Goal: Task Accomplishment & Management: Complete application form

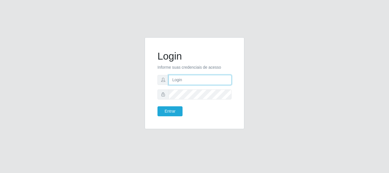
click at [192, 78] on input "text" at bounding box center [200, 80] width 63 height 10
type input "edherlandson.santos@nordestao.com.br"
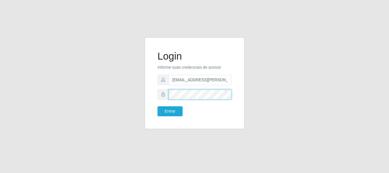
click at [158, 106] on button "Entrar" at bounding box center [170, 111] width 25 height 10
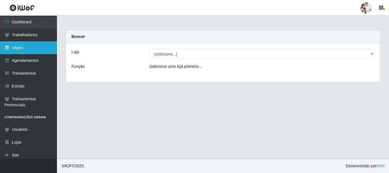
click at [31, 44] on link "Vagas" at bounding box center [28, 47] width 57 height 13
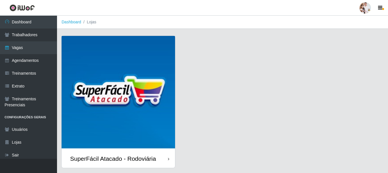
click at [154, 86] on img at bounding box center [118, 92] width 113 height 113
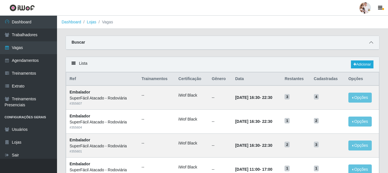
click at [371, 44] on icon at bounding box center [371, 42] width 4 height 4
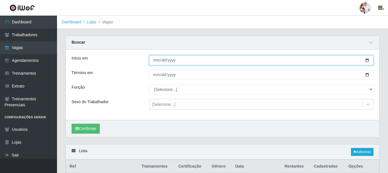
click at [367, 62] on input "Início em" at bounding box center [261, 60] width 224 height 10
type input "[DATE]"
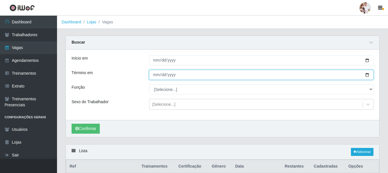
click at [367, 77] on input "Término em" at bounding box center [261, 75] width 224 height 10
type input "[DATE]"
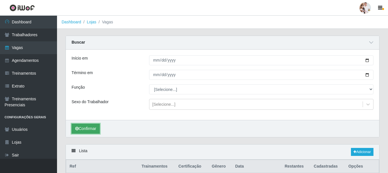
click at [85, 129] on button "Confirmar" at bounding box center [86, 129] width 28 height 10
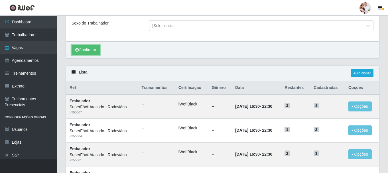
scroll to position [84, 0]
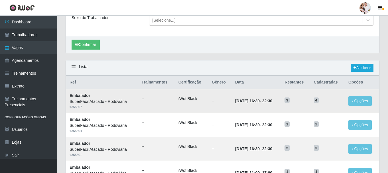
click at [260, 105] on td "31/10/2025, 16:30 - 22:30" at bounding box center [257, 101] width 50 height 24
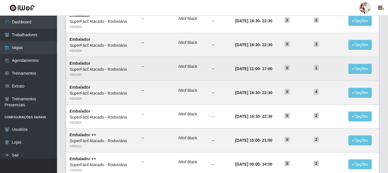
scroll to position [312, 0]
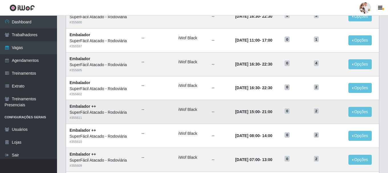
click at [281, 115] on td "12/10/2025, 15:00 - 21:00" at bounding box center [257, 112] width 50 height 24
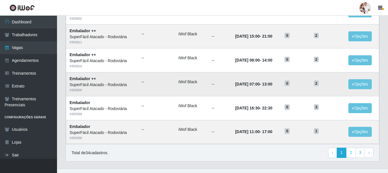
scroll to position [397, 0]
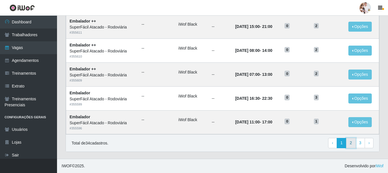
click at [349, 142] on link "2" at bounding box center [351, 143] width 10 height 10
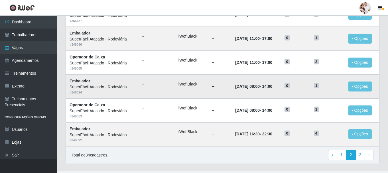
scroll to position [310, 0]
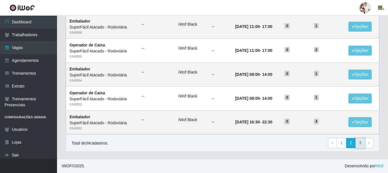
click at [358, 142] on link "3" at bounding box center [360, 143] width 10 height 10
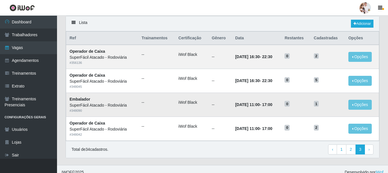
scroll to position [47, 0]
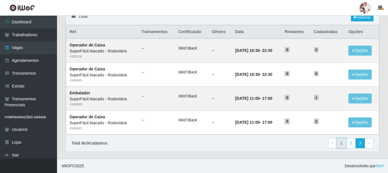
click at [341, 145] on link "1" at bounding box center [342, 143] width 10 height 10
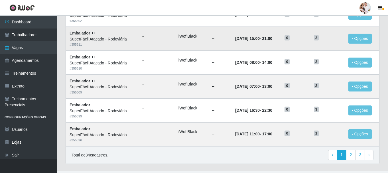
scroll to position [310, 0]
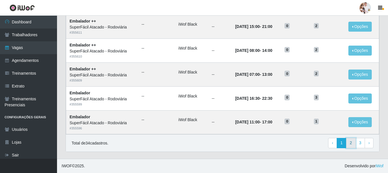
click at [351, 145] on link "2" at bounding box center [351, 143] width 10 height 10
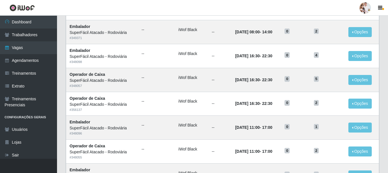
scroll to position [285, 0]
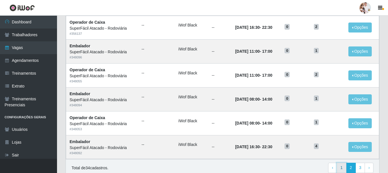
click at [340, 170] on link "1" at bounding box center [342, 168] width 10 height 10
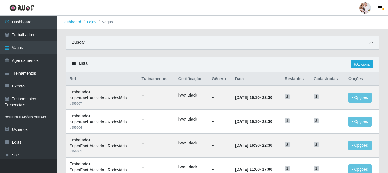
click at [371, 43] on icon at bounding box center [371, 42] width 4 height 4
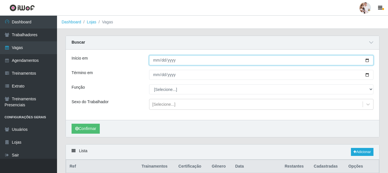
click at [367, 62] on input "[DATE]" at bounding box center [261, 60] width 224 height 10
type input "[DATE]"
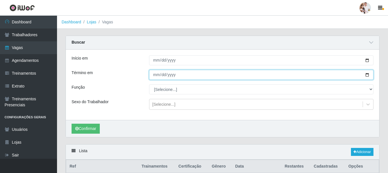
click at [367, 75] on input "[DATE]" at bounding box center [261, 75] width 224 height 10
type input "[DATE]"
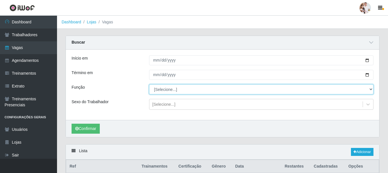
click at [371, 90] on select "[Selecione...] Balconista de Padaria Balconista de Padaria + Balconista de Pada…" at bounding box center [261, 89] width 224 height 10
select select "72"
click at [149, 85] on select "[Selecione...] Balconista de Padaria Balconista de Padaria + Balconista de Pada…" at bounding box center [261, 89] width 224 height 10
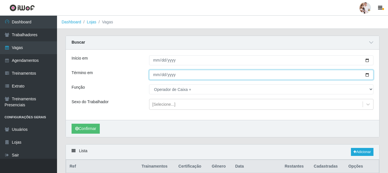
click at [368, 75] on input "2025-10-11" at bounding box center [261, 75] width 224 height 10
type input "2025-10-25"
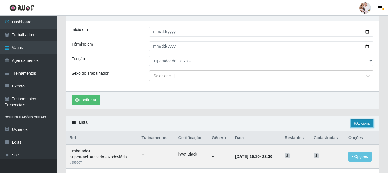
click at [356, 124] on link "Adicionar" at bounding box center [362, 123] width 23 height 8
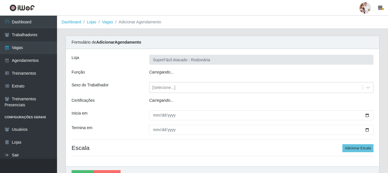
type input "SuperFácil Atacado - Rodoviária"
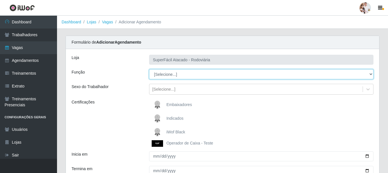
click at [370, 75] on select "[Selecione...] Balconista de Padaria Balconista de Padaria + Balconista de Pada…" at bounding box center [261, 74] width 224 height 10
select select "72"
click at [149, 69] on select "[Selecione...] Balconista de Padaria Balconista de Padaria + Balconista de Pada…" at bounding box center [261, 74] width 224 height 10
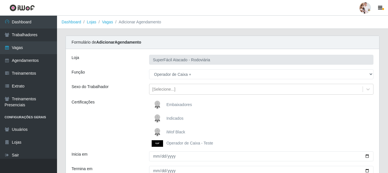
click at [155, 128] on img at bounding box center [159, 132] width 14 height 11
click at [0, 0] on input "iWof Black" at bounding box center [0, 0] width 0 height 0
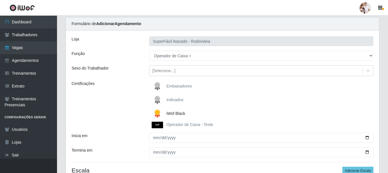
scroll to position [28, 0]
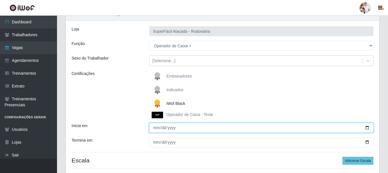
click at [366, 129] on input "Inicia em" at bounding box center [261, 128] width 224 height 10
type input "2025-10-11"
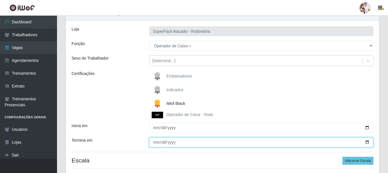
click at [368, 143] on input "Termina em" at bounding box center [261, 142] width 224 height 10
type input "2025-10-25"
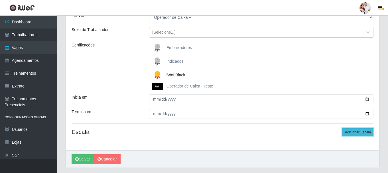
click at [356, 132] on button "Adicionar Escala" at bounding box center [357, 132] width 31 height 8
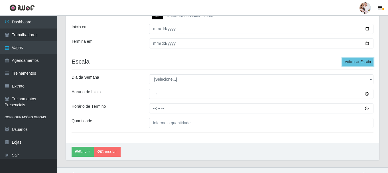
scroll to position [136, 0]
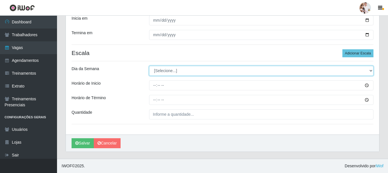
click at [370, 71] on select "[Selecione...] Segunda Terça Quarta Quinta Sexta Sábado Domingo" at bounding box center [261, 71] width 224 height 10
select select "6"
click at [149, 66] on select "[Selecione...] Segunda Terça Quarta Quinta Sexta Sábado Domingo" at bounding box center [261, 71] width 224 height 10
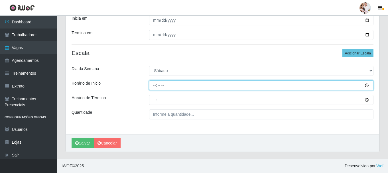
click at [153, 87] on input "Horário de Inicio" at bounding box center [261, 85] width 224 height 10
type input "08:00"
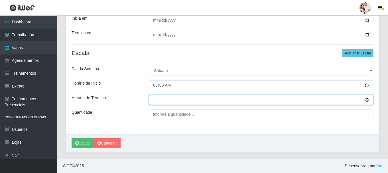
click at [153, 101] on input "Horário de Término" at bounding box center [261, 100] width 224 height 10
type input "14:00"
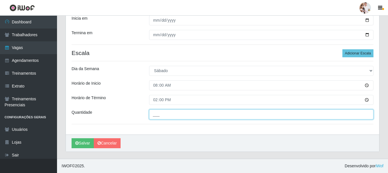
click at [156, 111] on input "___" at bounding box center [261, 114] width 224 height 10
type input "2__"
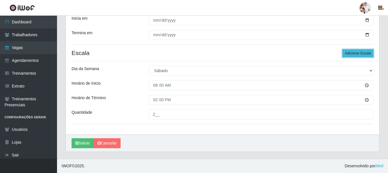
click at [356, 51] on button "Adicionar Escala" at bounding box center [357, 53] width 31 height 8
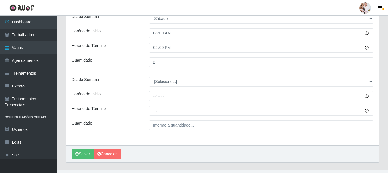
scroll to position [193, 0]
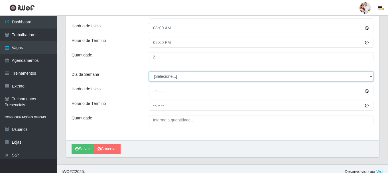
click at [370, 76] on select "[Selecione...] Segunda Terça Quarta Quinta Sexta Sábado Domingo" at bounding box center [261, 77] width 224 height 10
select select "6"
click at [149, 72] on select "[Selecione...] Segunda Terça Quarta Quinta Sexta Sábado Domingo" at bounding box center [261, 77] width 224 height 10
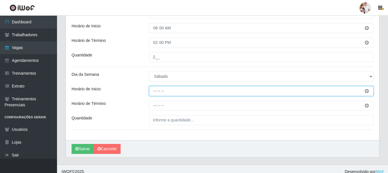
click at [156, 92] on input "Horário de Inicio" at bounding box center [261, 91] width 224 height 10
type input "11:00"
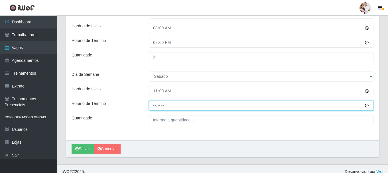
click at [155, 105] on input "Horário de Término" at bounding box center [261, 106] width 224 height 10
type input "17:00"
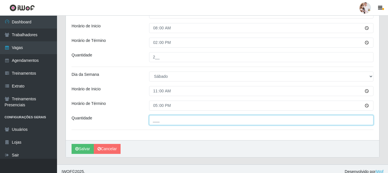
click at [158, 120] on input "___" at bounding box center [261, 120] width 224 height 10
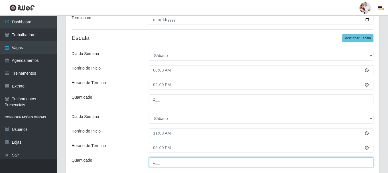
scroll to position [136, 0]
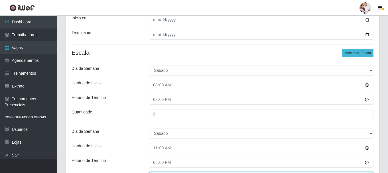
type input "1__"
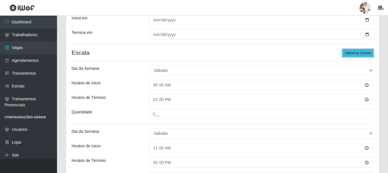
click at [362, 54] on button "Adicionar Escala" at bounding box center [357, 53] width 31 height 8
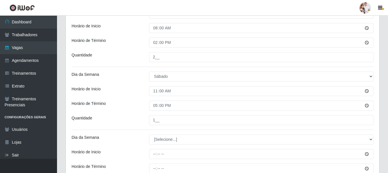
scroll to position [222, 0]
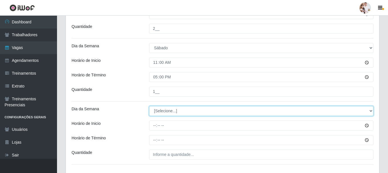
click at [370, 111] on select "[Selecione...] Segunda Terça Quarta Quinta Sexta Sábado Domingo" at bounding box center [261, 111] width 224 height 10
select select "6"
click at [149, 106] on select "[Selecione...] Segunda Terça Quarta Quinta Sexta Sábado Domingo" at bounding box center [261, 111] width 224 height 10
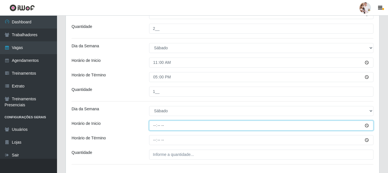
click at [155, 126] on input "Horário de Inicio" at bounding box center [261, 126] width 224 height 10
type input "16:30"
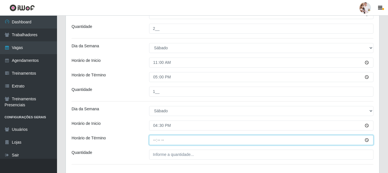
click at [153, 140] on input "Horário de Término" at bounding box center [261, 140] width 224 height 10
type input "22:30"
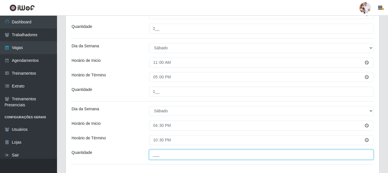
click at [155, 155] on input "___" at bounding box center [261, 155] width 224 height 10
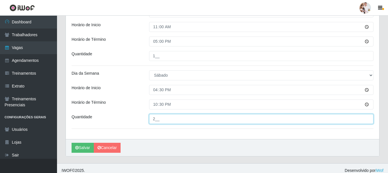
scroll to position [262, 0]
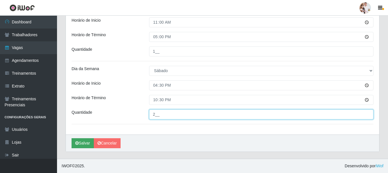
type input "2__"
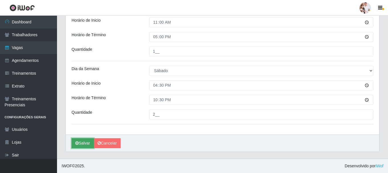
click at [87, 144] on button "Salvar" at bounding box center [83, 143] width 22 height 10
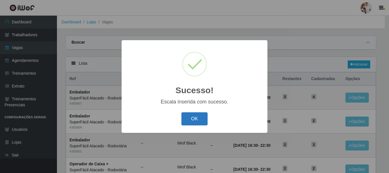
click at [195, 116] on button "OK" at bounding box center [195, 118] width 26 height 13
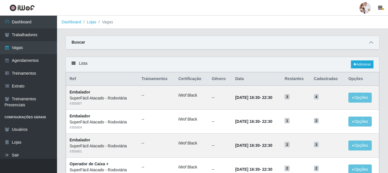
click at [370, 44] on icon at bounding box center [371, 42] width 4 height 4
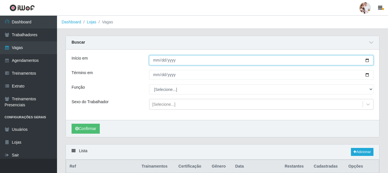
click at [368, 61] on input "[DATE]" at bounding box center [261, 60] width 224 height 10
type input "2025-10-12"
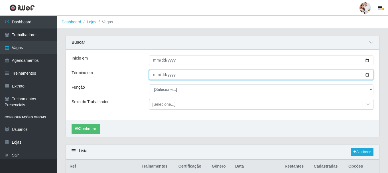
click at [368, 75] on input "[DATE]" at bounding box center [261, 75] width 224 height 10
type input "2025-10-12"
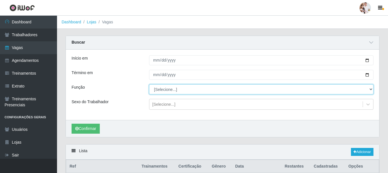
click at [370, 89] on select "[Selecione...] Balconista de Padaria Balconista de Padaria + Balconista de Pada…" at bounding box center [261, 89] width 224 height 10
select select "73"
click at [149, 85] on select "[Selecione...] Balconista de Padaria Balconista de Padaria + Balconista de Pada…" at bounding box center [261, 89] width 224 height 10
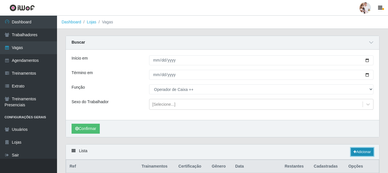
click at [355, 150] on link "Adicionar" at bounding box center [362, 152] width 23 height 8
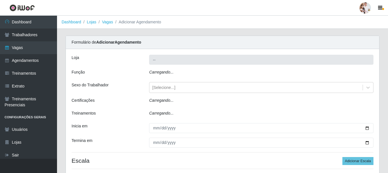
type input "SuperFácil Atacado - Rodoviária"
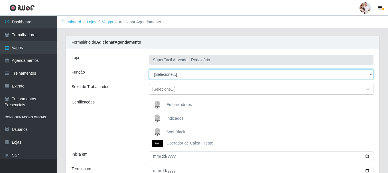
click at [371, 74] on select "[Selecione...] Balconista de Padaria Balconista de Padaria + Balconista de Pada…" at bounding box center [261, 74] width 224 height 10
select select "73"
click at [149, 69] on select "[Selecione...] Balconista de Padaria Balconista de Padaria + Balconista de Pada…" at bounding box center [261, 74] width 224 height 10
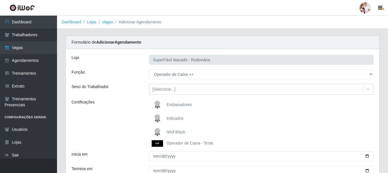
click at [156, 129] on img at bounding box center [159, 132] width 14 height 11
click at [0, 0] on input "iWof Black" at bounding box center [0, 0] width 0 height 0
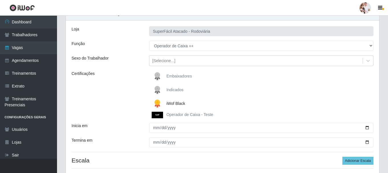
scroll to position [57, 0]
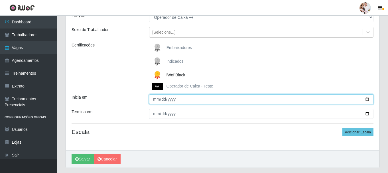
click at [366, 99] on input "Inicia em" at bounding box center [261, 99] width 224 height 10
type input "2025-10-12"
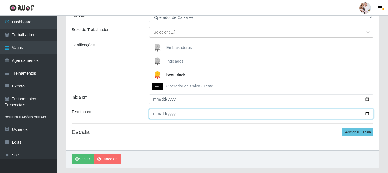
click at [368, 114] on input "Termina em" at bounding box center [261, 114] width 224 height 10
type input "2025-10-12"
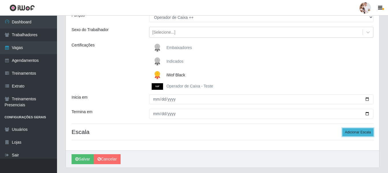
click at [367, 134] on button "Adicionar Escala" at bounding box center [357, 132] width 31 height 8
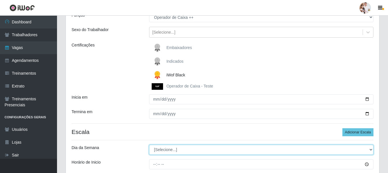
click at [370, 150] on select "[Selecione...] Segunda Terça Quarta Quinta Sexta Sábado Domingo" at bounding box center [261, 150] width 224 height 10
select select "0"
click at [149, 145] on select "[Selecione...] Segunda Terça Quarta Quinta Sexta Sábado Domingo" at bounding box center [261, 150] width 224 height 10
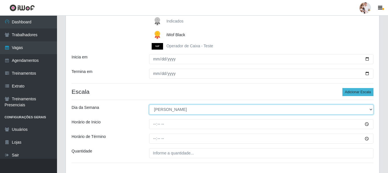
scroll to position [114, 0]
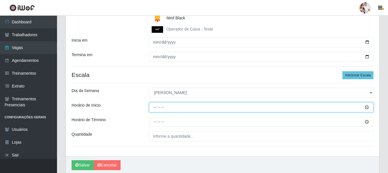
click at [154, 108] on input "Horário de Inicio" at bounding box center [261, 107] width 224 height 10
type input "07:00"
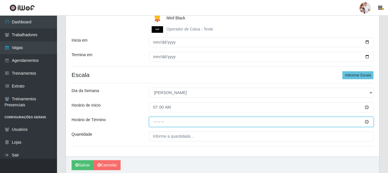
click at [154, 123] on input "Horário de Término" at bounding box center [261, 122] width 224 height 10
type input "13:00"
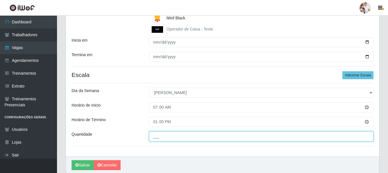
click at [156, 137] on input "___" at bounding box center [261, 136] width 224 height 10
type input "2__"
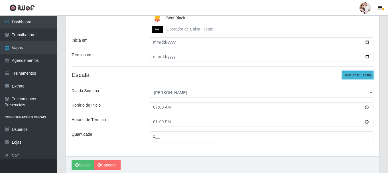
click at [356, 75] on button "Adicionar Escala" at bounding box center [357, 75] width 31 height 8
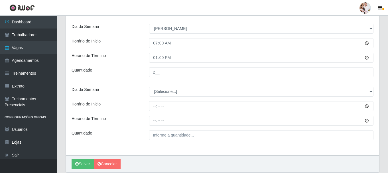
scroll to position [199, 0]
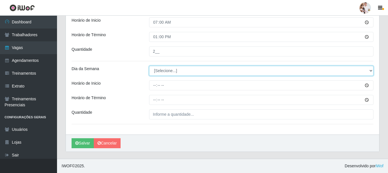
click at [370, 71] on select "[Selecione...] Segunda Terça Quarta Quinta Sexta Sábado Domingo" at bounding box center [261, 71] width 224 height 10
select select "0"
click at [149, 66] on select "[Selecione...] Segunda Terça Quarta Quinta Sexta Sábado Domingo" at bounding box center [261, 71] width 224 height 10
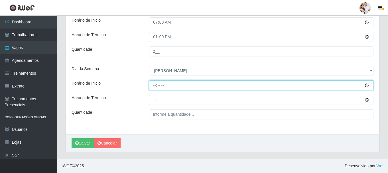
click at [153, 85] on input "Horário de Inicio" at bounding box center [261, 85] width 224 height 10
type input "08:00"
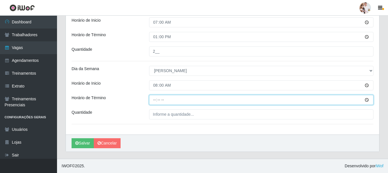
click at [153, 99] on input "Horário de Término" at bounding box center [261, 100] width 224 height 10
type input "14:00"
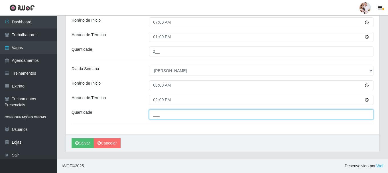
click at [164, 116] on input "___" at bounding box center [261, 114] width 224 height 10
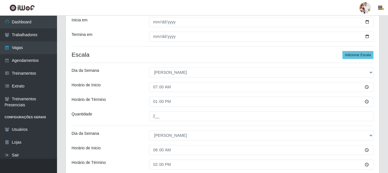
scroll to position [114, 0]
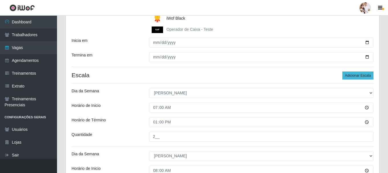
type input "3__"
click at [352, 77] on button "Adicionar Escala" at bounding box center [357, 76] width 31 height 8
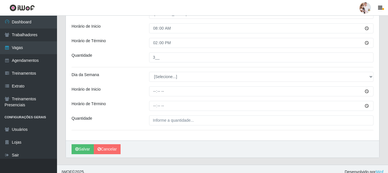
scroll to position [256, 0]
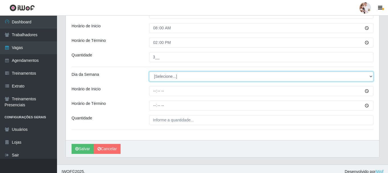
click at [370, 77] on select "[Selecione...] Segunda Terça Quarta Quinta Sexta Sábado Domingo" at bounding box center [261, 77] width 224 height 10
select select "0"
click at [149, 72] on select "[Selecione...] Segunda Terça Quarta Quinta Sexta Sábado Domingo" at bounding box center [261, 77] width 224 height 10
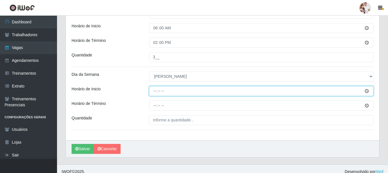
click at [154, 91] on input "Horário de Inicio" at bounding box center [261, 91] width 224 height 10
type input "15:00"
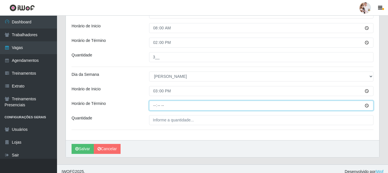
click at [153, 106] on input "Horário de Término" at bounding box center [261, 106] width 224 height 10
type input "21:00"
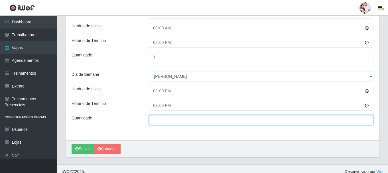
click at [159, 122] on input "___" at bounding box center [261, 120] width 224 height 10
type input "3__"
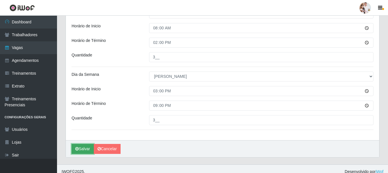
click at [83, 150] on button "Salvar" at bounding box center [83, 149] width 22 height 10
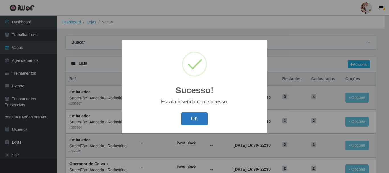
click at [193, 118] on button "OK" at bounding box center [195, 118] width 26 height 13
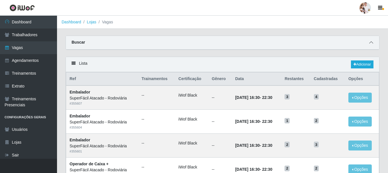
click at [369, 44] on icon at bounding box center [371, 42] width 4 height 4
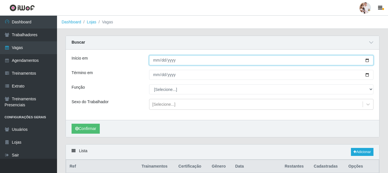
click at [367, 61] on input "[DATE]" at bounding box center [261, 60] width 224 height 10
type input "2025-10-17"
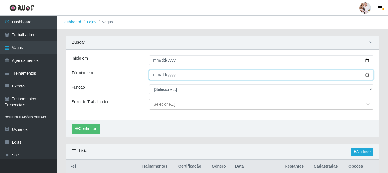
click at [366, 76] on input "[DATE]" at bounding box center [261, 75] width 224 height 10
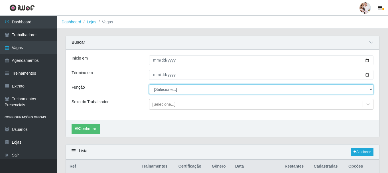
click at [370, 89] on select "[Selecione...] Balconista de Padaria Balconista de Padaria + Balconista de Pada…" at bounding box center [261, 89] width 224 height 10
select select "22"
click at [149, 85] on select "[Selecione...] Balconista de Padaria Balconista de Padaria + Balconista de Pada…" at bounding box center [261, 89] width 224 height 10
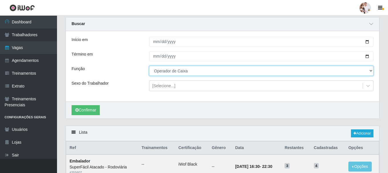
scroll to position [28, 0]
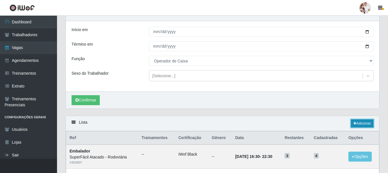
click at [359, 123] on link "Adicionar" at bounding box center [362, 123] width 23 height 8
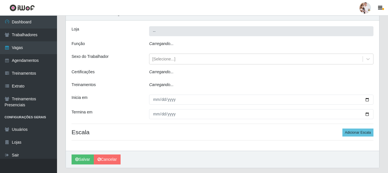
type input "SuperFácil Atacado - Rodoviária"
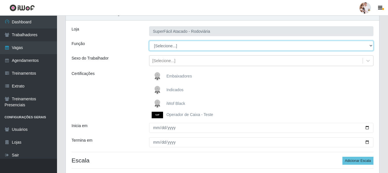
click at [372, 46] on select "[Selecione...] Balconista de Padaria Balconista de Padaria + Balconista de Pada…" at bounding box center [261, 46] width 224 height 10
select select "22"
click at [149, 41] on select "[Selecione...] Balconista de Padaria Balconista de Padaria + Balconista de Pada…" at bounding box center [261, 46] width 224 height 10
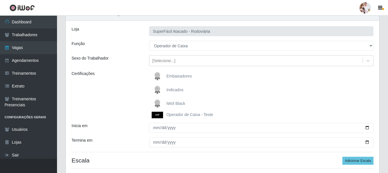
click at [159, 101] on img at bounding box center [159, 103] width 14 height 11
click at [0, 0] on input "iWof Black" at bounding box center [0, 0] width 0 height 0
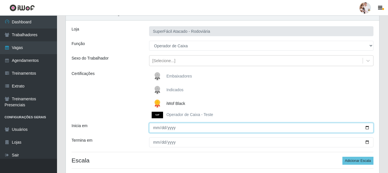
click at [367, 127] on input "Inicia em" at bounding box center [261, 128] width 224 height 10
click at [368, 129] on input "Inicia em" at bounding box center [261, 128] width 224 height 10
type input "2025-10-17"
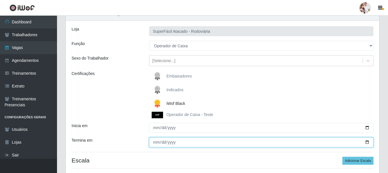
click at [368, 143] on input "Termina em" at bounding box center [261, 142] width 224 height 10
type input "[DATE]"
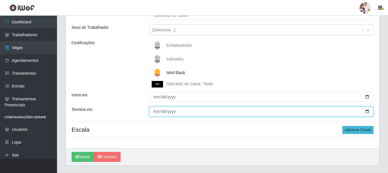
scroll to position [73, 0]
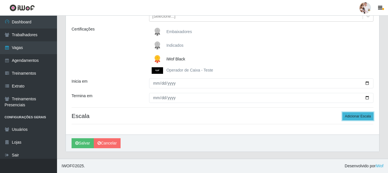
click at [355, 117] on button "Adicionar Escala" at bounding box center [357, 116] width 31 height 8
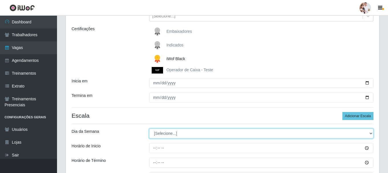
click at [370, 134] on select "[Selecione...] Segunda Terça Quarta Quinta Sexta Sábado Domingo" at bounding box center [261, 134] width 224 height 10
select select "5"
click at [149, 129] on select "[Selecione...] Segunda Terça Quarta Quinta Sexta Sábado Domingo" at bounding box center [261, 134] width 224 height 10
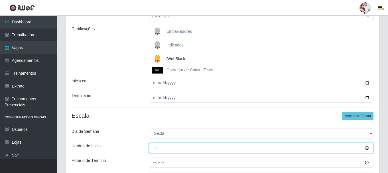
click at [154, 149] on input "Horário de Inicio" at bounding box center [261, 148] width 224 height 10
type input "11:00"
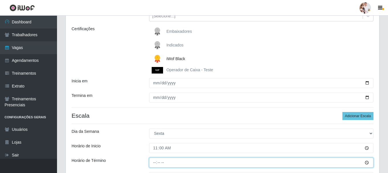
click at [156, 165] on input "Horário de Término" at bounding box center [261, 163] width 224 height 10
type input "17:00"
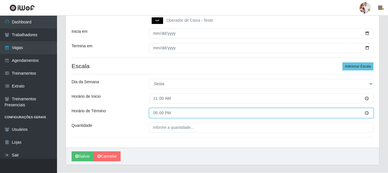
scroll to position [130, 0]
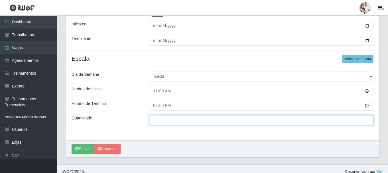
click at [156, 121] on input "___" at bounding box center [261, 120] width 224 height 10
type input "1__"
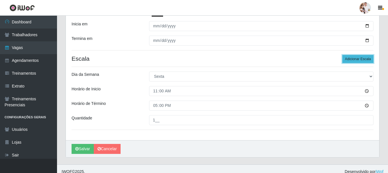
click at [365, 58] on button "Adicionar Escala" at bounding box center [357, 59] width 31 height 8
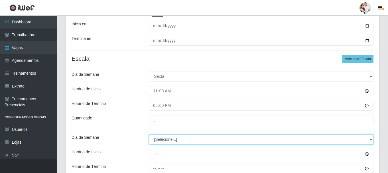
click at [371, 140] on select "[Selecione...] Segunda Terça Quarta Quinta Sexta Sábado Domingo" at bounding box center [261, 139] width 224 height 10
select select "5"
click at [149, 134] on select "[Selecione...] Segunda Terça Quarta Quinta Sexta Sábado Domingo" at bounding box center [261, 139] width 224 height 10
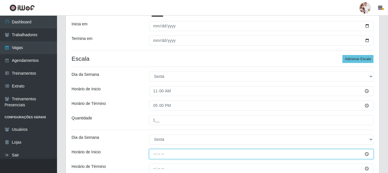
click at [153, 157] on input "Horário de Inicio" at bounding box center [261, 154] width 224 height 10
type input "16:30"
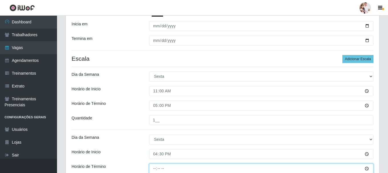
click at [154, 170] on input "Horário de Término" at bounding box center [261, 169] width 224 height 10
type input "22:30"
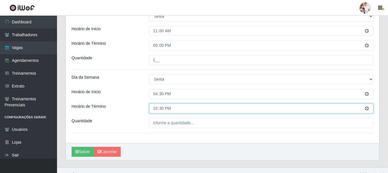
scroll to position [199, 0]
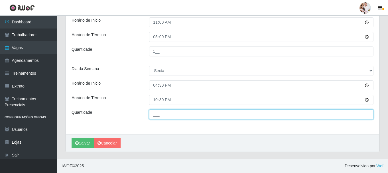
click at [158, 115] on input "___" at bounding box center [261, 114] width 224 height 10
type input "3__"
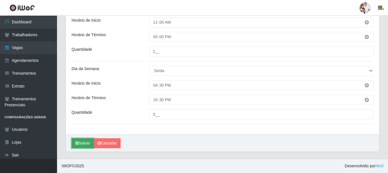
click at [79, 143] on button "Salvar" at bounding box center [83, 143] width 22 height 10
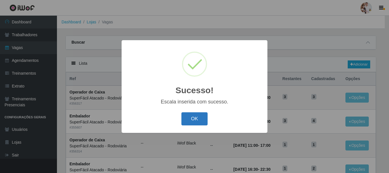
click at [198, 119] on button "OK" at bounding box center [195, 118] width 26 height 13
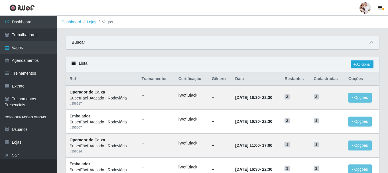
click at [370, 43] on icon at bounding box center [371, 42] width 4 height 4
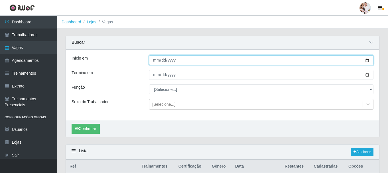
click at [368, 61] on input "[DATE]" at bounding box center [261, 60] width 224 height 10
type input "2025-10-19"
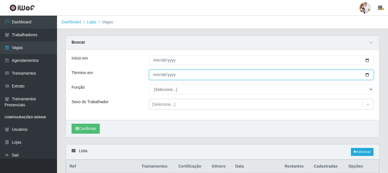
click at [368, 75] on input "[DATE]" at bounding box center [261, 75] width 224 height 10
type input "2025-10-26"
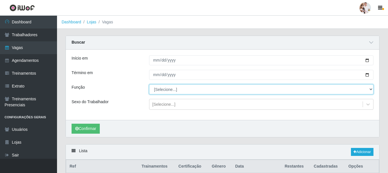
click at [370, 89] on select "[Selecione...] Balconista de Padaria Balconista de Padaria + Balconista de Pada…" at bounding box center [261, 89] width 224 height 10
select select "72"
click at [149, 85] on select "[Selecione...] Balconista de Padaria Balconista de Padaria + Balconista de Pada…" at bounding box center [261, 89] width 224 height 10
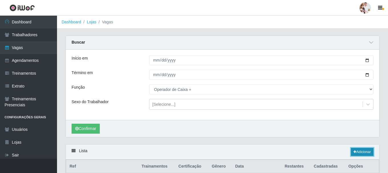
click at [359, 152] on link "Adicionar" at bounding box center [362, 152] width 23 height 8
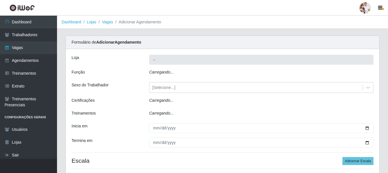
type input "SuperFácil Atacado - Rodoviária"
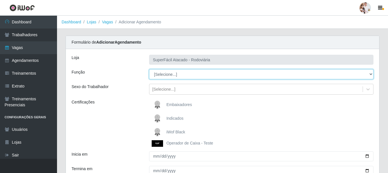
click at [370, 74] on select "[Selecione...] Balconista de Padaria Balconista de Padaria + Balconista de Pada…" at bounding box center [261, 74] width 224 height 10
select select "72"
click at [149, 69] on select "[Selecione...] Balconista de Padaria Balconista de Padaria + Balconista de Pada…" at bounding box center [261, 74] width 224 height 10
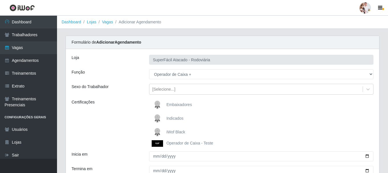
click at [156, 130] on img at bounding box center [159, 132] width 14 height 11
click at [0, 0] on input "iWof Black" at bounding box center [0, 0] width 0 height 0
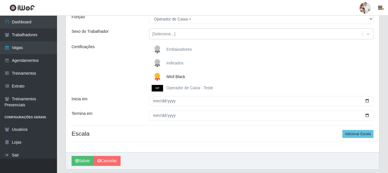
scroll to position [57, 0]
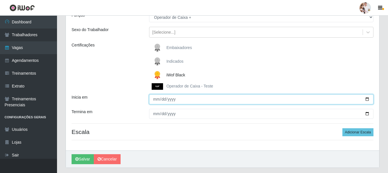
click at [367, 97] on input "Inicia em" at bounding box center [261, 99] width 224 height 10
type input "2025-10-19"
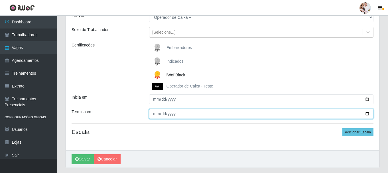
click at [366, 114] on input "Termina em" at bounding box center [261, 114] width 224 height 10
type input "2025-10-26"
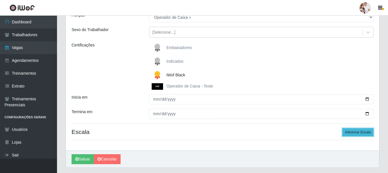
click at [356, 132] on button "Adicionar Escala" at bounding box center [357, 132] width 31 height 8
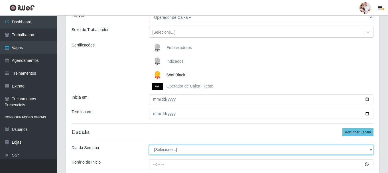
click at [370, 149] on select "[Selecione...] Segunda Terça Quarta Quinta Sexta Sábado Domingo" at bounding box center [261, 150] width 224 height 10
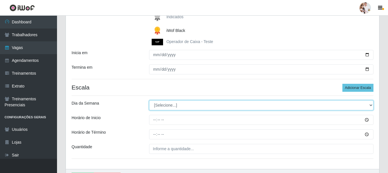
scroll to position [114, 0]
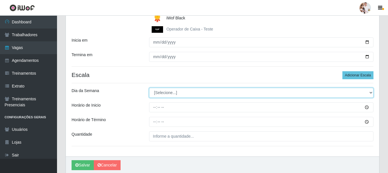
click at [370, 93] on select "[Selecione...] Segunda Terça Quarta Quinta Sexta Sábado Domingo" at bounding box center [261, 93] width 224 height 10
select select "0"
click at [149, 88] on select "[Selecione...] Segunda Terça Quarta Quinta Sexta Sábado Domingo" at bounding box center [261, 93] width 224 height 10
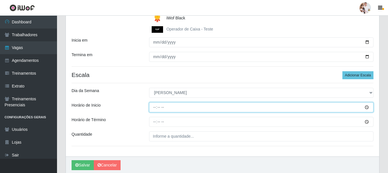
click at [155, 107] on input "Horário de Inicio" at bounding box center [261, 107] width 224 height 10
type input "07:00"
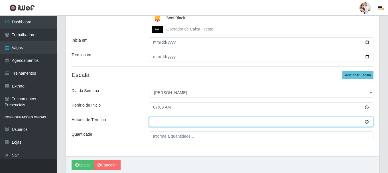
click at [157, 123] on input "Horário de Término" at bounding box center [261, 122] width 224 height 10
type input "13:00"
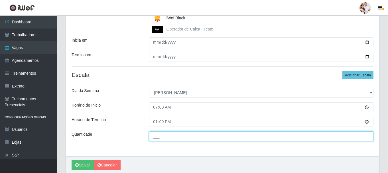
click at [160, 137] on input "___" at bounding box center [261, 136] width 224 height 10
type input "2__"
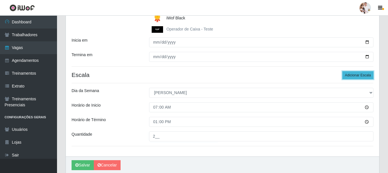
click at [357, 76] on button "Adicionar Escala" at bounding box center [357, 75] width 31 height 8
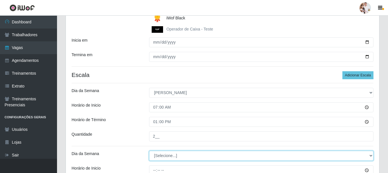
click at [369, 155] on select "[Selecione...] Segunda Terça Quarta Quinta Sexta Sábado Domingo" at bounding box center [261, 156] width 224 height 10
select select "0"
click at [149, 151] on select "[Selecione...] Segunda Terça Quarta Quinta Sexta Sábado Domingo" at bounding box center [261, 156] width 224 height 10
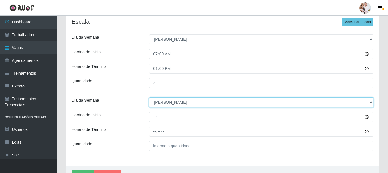
scroll to position [171, 0]
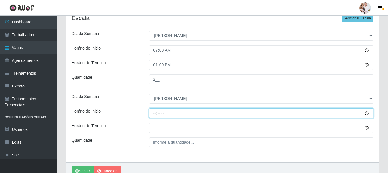
click at [154, 115] on input "Horário de Inicio" at bounding box center [261, 113] width 224 height 10
type input "08:00"
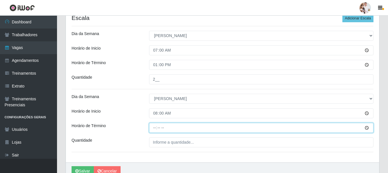
click at [152, 129] on input "Horário de Término" at bounding box center [261, 128] width 224 height 10
type input "14:00"
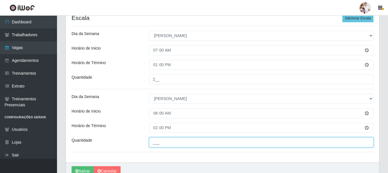
click at [154, 141] on input "___" at bounding box center [261, 142] width 224 height 10
type input "2__"
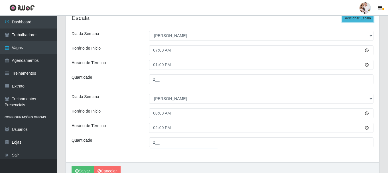
click at [358, 20] on button "Adicionar Escala" at bounding box center [357, 18] width 31 height 8
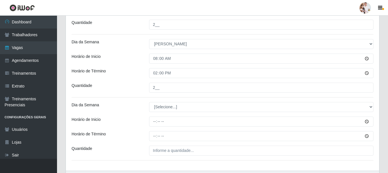
scroll to position [228, 0]
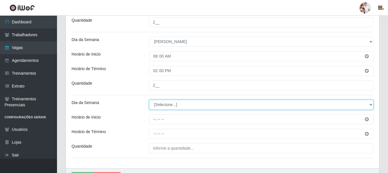
click at [371, 105] on select "[Selecione...] Segunda Terça Quarta Quinta Sexta Sábado Domingo" at bounding box center [261, 105] width 224 height 10
select select "0"
click at [149, 100] on select "[Selecione...] Segunda Terça Quarta Quinta Sexta Sábado Domingo" at bounding box center [261, 105] width 224 height 10
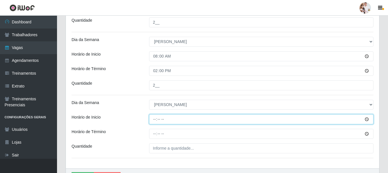
click at [153, 120] on input "Horário de Inicio" at bounding box center [261, 119] width 224 height 10
type input "15:00"
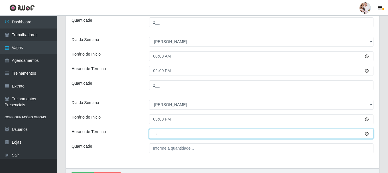
click at [154, 136] on input "Horário de Término" at bounding box center [261, 134] width 224 height 10
type input "21:00"
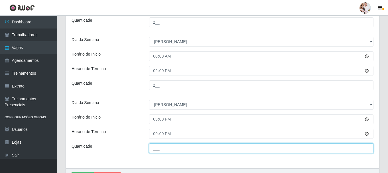
click at [156, 151] on input "___" at bounding box center [261, 148] width 224 height 10
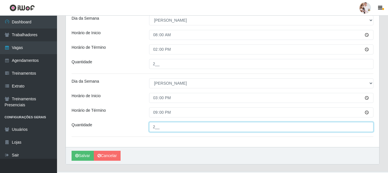
scroll to position [256, 0]
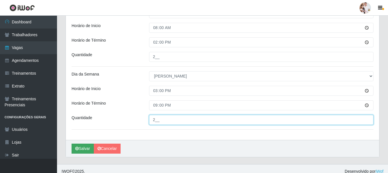
type input "2__"
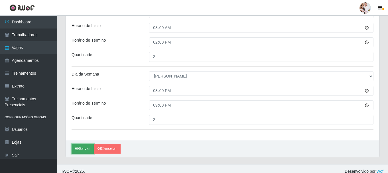
click at [82, 149] on button "Salvar" at bounding box center [83, 149] width 22 height 10
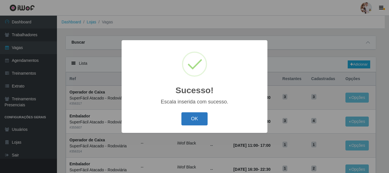
click at [199, 124] on button "OK" at bounding box center [195, 118] width 26 height 13
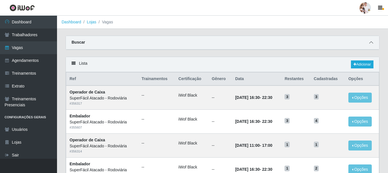
click at [370, 43] on icon at bounding box center [371, 42] width 4 height 4
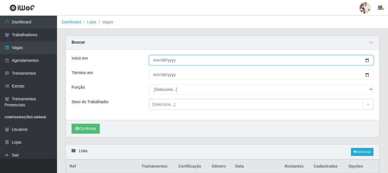
click at [366, 61] on input "[DATE]" at bounding box center [261, 60] width 224 height 10
type input "2025-10-19"
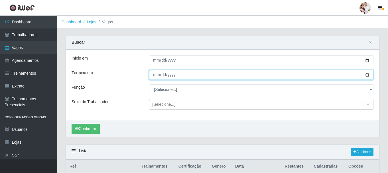
click at [366, 77] on input "[DATE]" at bounding box center [261, 75] width 224 height 10
type input "2025-10-26"
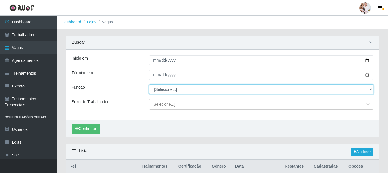
click at [369, 89] on select "[Selecione...] Balconista de Padaria Balconista de Padaria + Balconista de Pada…" at bounding box center [261, 89] width 224 height 10
select select "70"
click at [149, 85] on select "[Selecione...] Balconista de Padaria Balconista de Padaria + Balconista de Pada…" at bounding box center [261, 89] width 224 height 10
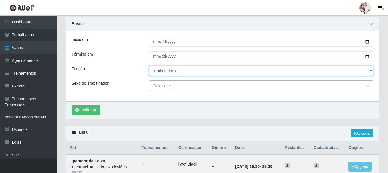
scroll to position [28, 0]
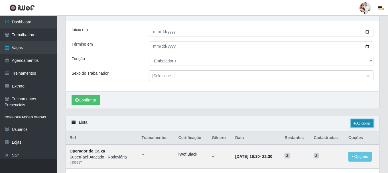
click at [363, 123] on link "Adicionar" at bounding box center [362, 123] width 23 height 8
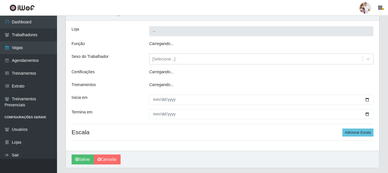
type input "SuperFácil Atacado - Rodoviária"
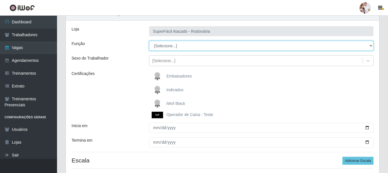
click at [370, 46] on select "[Selecione...] Balconista de Padaria Balconista de Padaria + Balconista de Pada…" at bounding box center [261, 46] width 224 height 10
select select "70"
click at [149, 41] on select "[Selecione...] Balconista de Padaria Balconista de Padaria + Balconista de Pada…" at bounding box center [261, 46] width 224 height 10
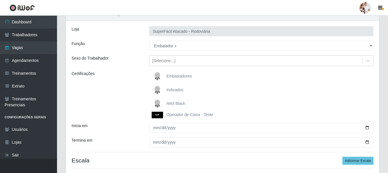
click at [156, 101] on img at bounding box center [159, 103] width 14 height 11
click at [0, 0] on input "iWof Black" at bounding box center [0, 0] width 0 height 0
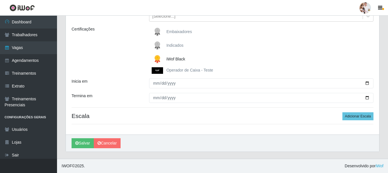
scroll to position [73, 0]
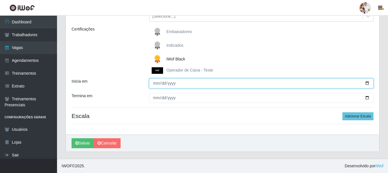
click at [367, 84] on input "Inicia em" at bounding box center [261, 83] width 224 height 10
type input "2025-10-19"
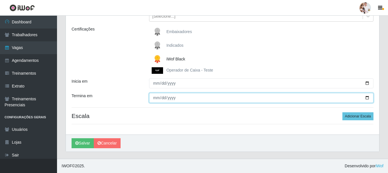
click at [367, 98] on input "Termina em" at bounding box center [261, 98] width 224 height 10
type input "2025-10-26"
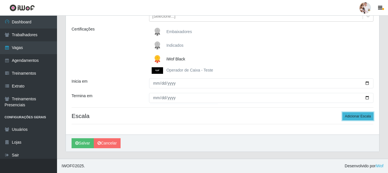
click at [364, 116] on button "Adicionar Escala" at bounding box center [357, 116] width 31 height 8
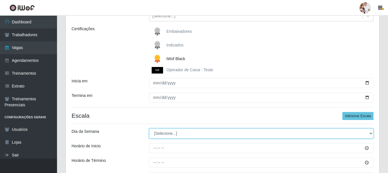
click at [370, 134] on select "[Selecione...] Segunda Terça Quarta Quinta Sexta Sábado Domingo" at bounding box center [261, 134] width 224 height 10
select select "0"
click at [149, 129] on select "[Selecione...] Segunda Terça Quarta Quinta Sexta Sábado Domingo" at bounding box center [261, 134] width 224 height 10
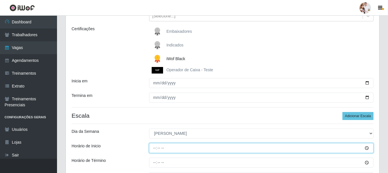
click at [154, 149] on input "Horário de Inicio" at bounding box center [261, 148] width 224 height 10
type input "07:00"
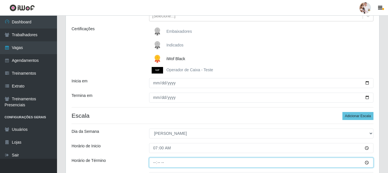
click at [154, 162] on input "Horário de Término" at bounding box center [261, 163] width 224 height 10
type input "13:00"
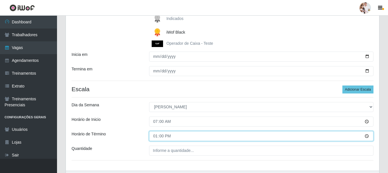
scroll to position [130, 0]
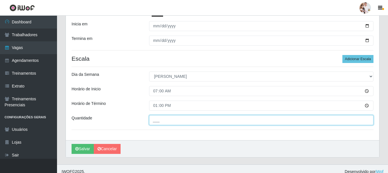
click at [160, 120] on input "___" at bounding box center [261, 120] width 224 height 10
type input "2__"
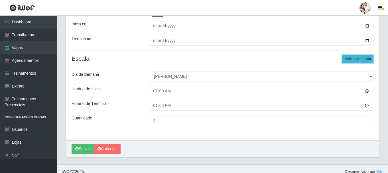
click at [353, 60] on button "Adicionar Escala" at bounding box center [357, 59] width 31 height 8
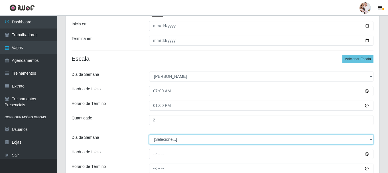
click at [371, 140] on select "[Selecione...] Segunda Terça Quarta Quinta Sexta Sábado Domingo" at bounding box center [261, 139] width 224 height 10
select select "0"
click at [149, 134] on select "[Selecione...] Segunda Terça Quarta Quinta Sexta Sábado Domingo" at bounding box center [261, 139] width 224 height 10
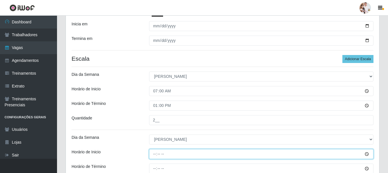
click at [156, 156] on input "Horário de Inicio" at bounding box center [261, 154] width 224 height 10
type input "15:00"
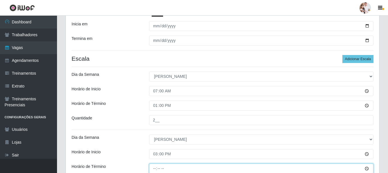
click at [156, 170] on input "Horário de Término" at bounding box center [261, 169] width 224 height 10
type input "21:00"
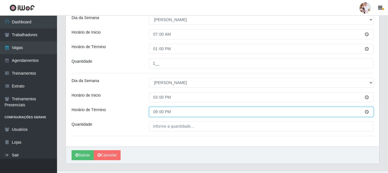
scroll to position [187, 0]
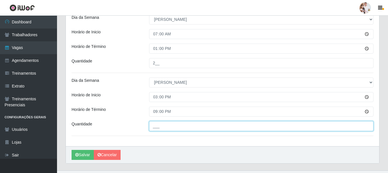
click at [152, 127] on input "___" at bounding box center [261, 126] width 224 height 10
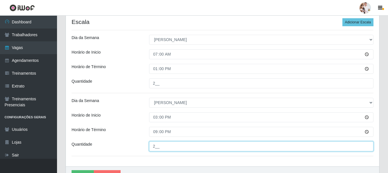
scroll to position [199, 0]
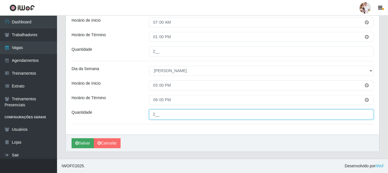
type input "2__"
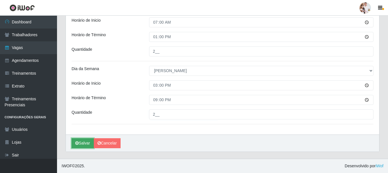
click at [91, 144] on button "Salvar" at bounding box center [83, 143] width 22 height 10
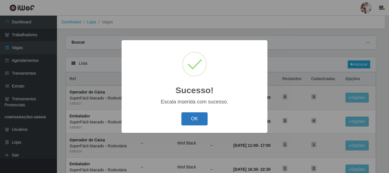
click at [193, 121] on button "OK" at bounding box center [195, 118] width 26 height 13
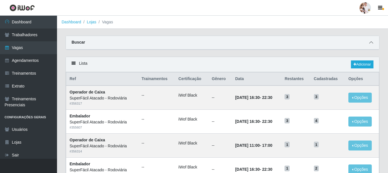
click at [369, 42] on icon at bounding box center [371, 42] width 4 height 4
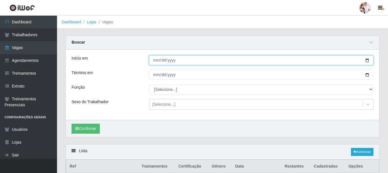
click at [366, 60] on input "[DATE]" at bounding box center [261, 60] width 224 height 10
type input "2025-10-30"
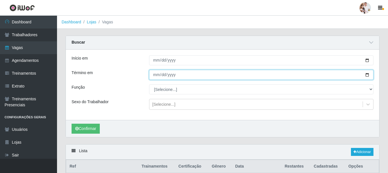
click at [367, 75] on input "[DATE]" at bounding box center [261, 75] width 224 height 10
type input "2025-10-30"
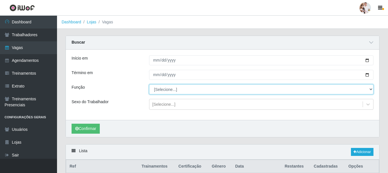
click at [372, 89] on select "[Selecione...] Balconista de Padaria Balconista de Padaria + Balconista de Pada…" at bounding box center [261, 89] width 224 height 10
select select "22"
click at [149, 85] on select "[Selecione...] Balconista de Padaria Balconista de Padaria + Balconista de Pada…" at bounding box center [261, 89] width 224 height 10
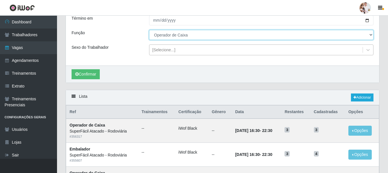
scroll to position [85, 0]
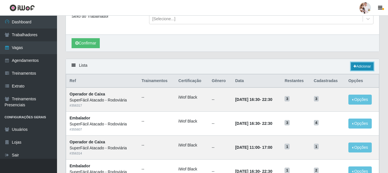
click at [356, 65] on link "Adicionar" at bounding box center [362, 66] width 23 height 8
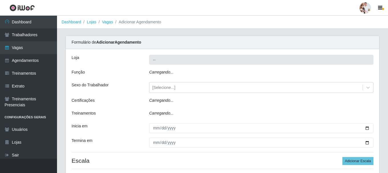
type input "SuperFácil Atacado - Rodoviária"
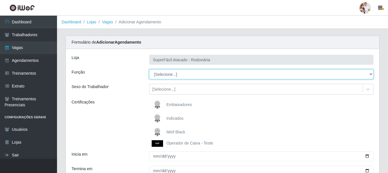
click at [370, 76] on select "[Selecione...] Balconista de Padaria Balconista de Padaria + Balconista de Pada…" at bounding box center [261, 74] width 224 height 10
select select "22"
click at [149, 69] on select "[Selecione...] Balconista de Padaria Balconista de Padaria + Balconista de Pada…" at bounding box center [261, 74] width 224 height 10
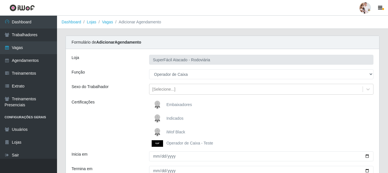
click at [156, 128] on img at bounding box center [159, 132] width 14 height 11
click at [0, 0] on input "iWof Black" at bounding box center [0, 0] width 0 height 0
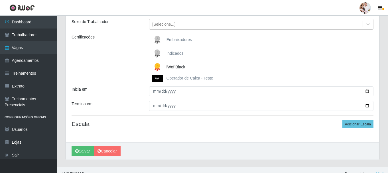
scroll to position [73, 0]
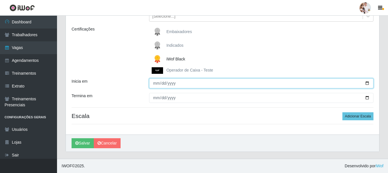
click at [367, 85] on input "Inicia em" at bounding box center [261, 83] width 224 height 10
type input "2025-10-30"
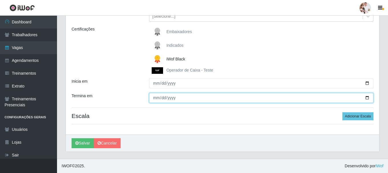
click at [368, 98] on input "Termina em" at bounding box center [261, 98] width 224 height 10
type input "2025-10-30"
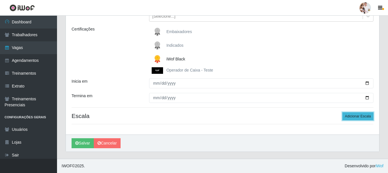
click at [358, 115] on button "Adicionar Escala" at bounding box center [357, 116] width 31 height 8
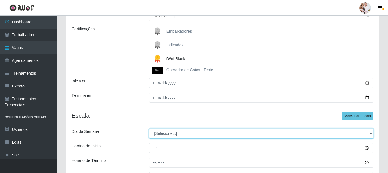
click at [370, 133] on select "[Selecione...] Segunda Terça Quarta Quinta Sexta Sábado Domingo" at bounding box center [261, 134] width 224 height 10
select select "4"
click at [149, 129] on select "[Selecione...] Segunda Terça Quarta Quinta Sexta Sábado Domingo" at bounding box center [261, 134] width 224 height 10
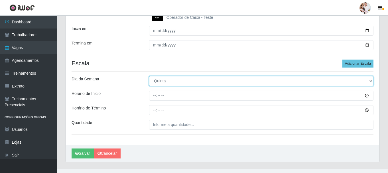
scroll to position [130, 0]
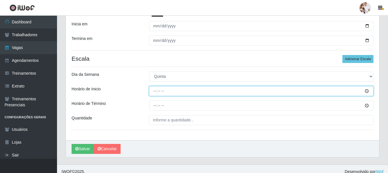
click at [154, 93] on input "Horário de Inicio" at bounding box center [261, 91] width 224 height 10
type input "16:30"
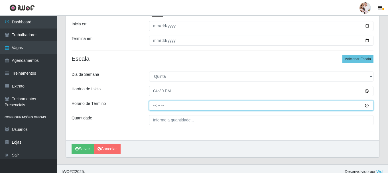
click at [152, 109] on input "Horário de Término" at bounding box center [261, 106] width 224 height 10
type input "22:30"
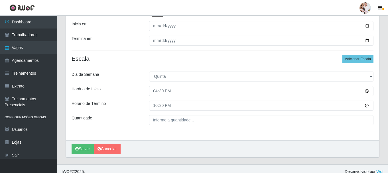
click at [149, 118] on div at bounding box center [261, 120] width 233 height 10
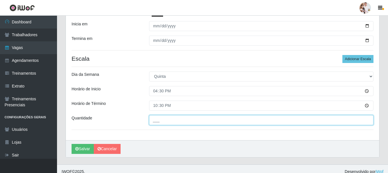
click at [154, 120] on input "___" at bounding box center [261, 120] width 224 height 10
type input "2__"
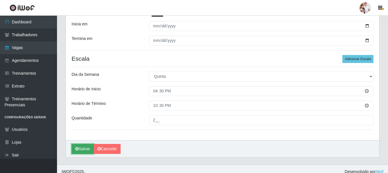
click at [81, 148] on button "Salvar" at bounding box center [83, 149] width 22 height 10
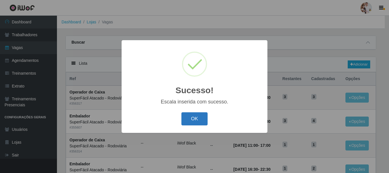
click at [199, 118] on button "OK" at bounding box center [195, 118] width 26 height 13
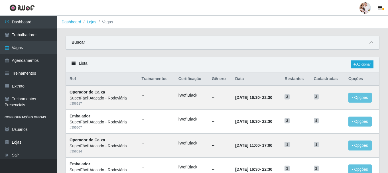
click at [371, 42] on icon at bounding box center [371, 42] width 4 height 4
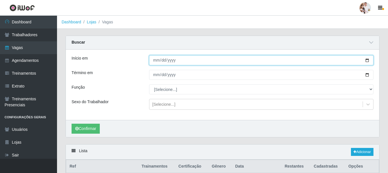
click at [366, 60] on input "[DATE]" at bounding box center [261, 60] width 224 height 10
type input "2025-10-11"
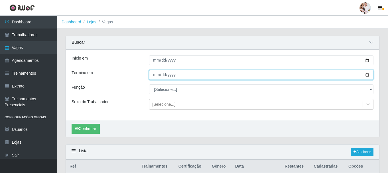
click at [366, 76] on input "[DATE]" at bounding box center [261, 75] width 224 height 10
type input "2025-10-25"
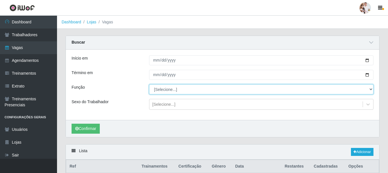
click at [369, 87] on select "[Selecione...] Balconista de Padaria Balconista de Padaria + Balconista de Pada…" at bounding box center [261, 89] width 224 height 10
select select "82"
click at [149, 85] on select "[Selecione...] Balconista de Padaria Balconista de Padaria + Balconista de Pada…" at bounding box center [261, 89] width 224 height 10
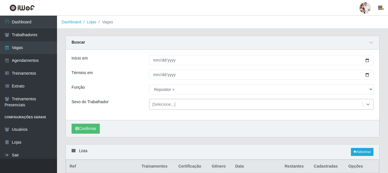
click at [368, 104] on icon at bounding box center [368, 104] width 6 height 6
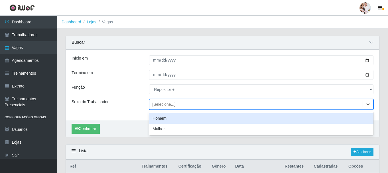
click at [261, 121] on div "Homem" at bounding box center [261, 118] width 224 height 11
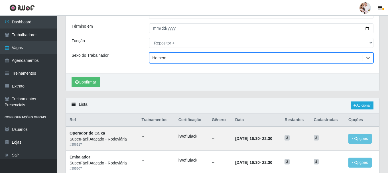
scroll to position [57, 0]
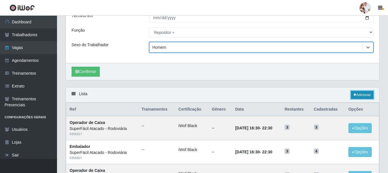
click at [360, 95] on link "Adicionar" at bounding box center [362, 95] width 23 height 8
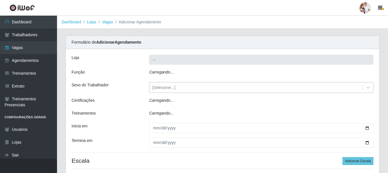
type input "SuperFácil Atacado - Rodoviária"
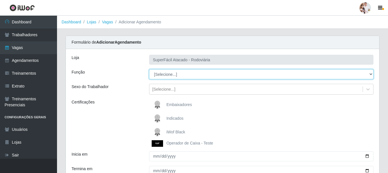
click at [372, 74] on select "[Selecione...] Balconista de Padaria Balconista de Padaria + Balconista de Pada…" at bounding box center [261, 74] width 224 height 10
select select "82"
click at [149, 69] on select "[Selecione...] Balconista de Padaria Balconista de Padaria + Balconista de Pada…" at bounding box center [261, 74] width 224 height 10
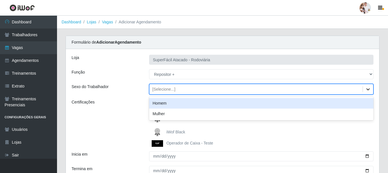
click at [370, 88] on icon at bounding box center [368, 89] width 6 height 6
click at [237, 103] on div "Homem" at bounding box center [261, 103] width 224 height 11
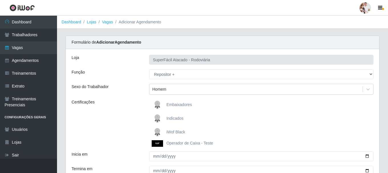
click at [156, 129] on img at bounding box center [159, 132] width 14 height 11
click at [0, 0] on input "iWof Black" at bounding box center [0, 0] width 0 height 0
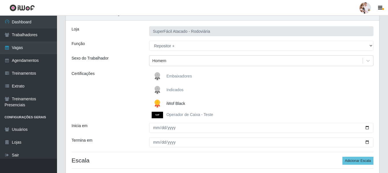
scroll to position [57, 0]
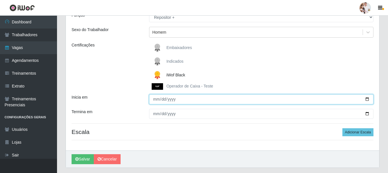
click at [367, 99] on input "Inicia em" at bounding box center [261, 99] width 224 height 10
type input "2025-10-11"
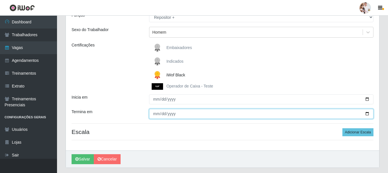
click at [368, 113] on input "Termina em" at bounding box center [261, 114] width 224 height 10
type input "2025-10-25"
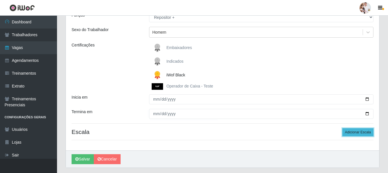
click at [358, 131] on button "Adicionar Escala" at bounding box center [357, 132] width 31 height 8
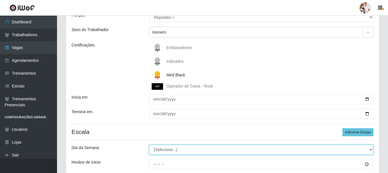
click at [371, 148] on select "[Selecione...] Segunda Terça Quarta Quinta Sexta Sábado Domingo" at bounding box center [261, 150] width 224 height 10
select select "6"
click at [149, 145] on select "[Selecione...] Segunda Terça Quarta Quinta Sexta Sábado Domingo" at bounding box center [261, 150] width 224 height 10
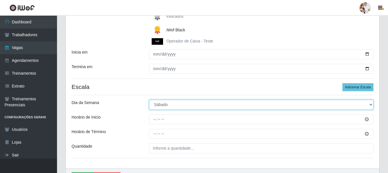
scroll to position [114, 0]
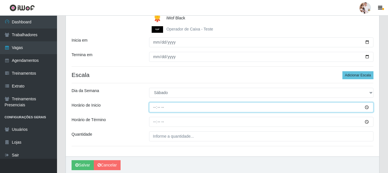
click at [154, 107] on input "Horário de Inicio" at bounding box center [261, 107] width 224 height 10
type input "16:00"
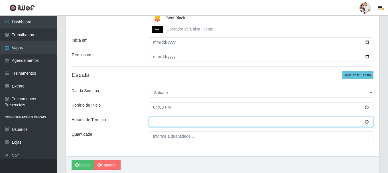
click at [155, 125] on input "Horário de Término" at bounding box center [261, 122] width 224 height 10
type input "22:00"
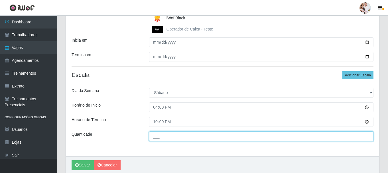
click at [157, 134] on input "___" at bounding box center [261, 136] width 224 height 10
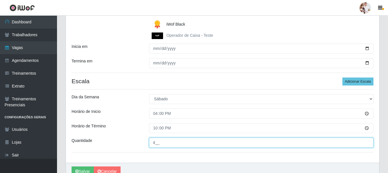
scroll to position [136, 0]
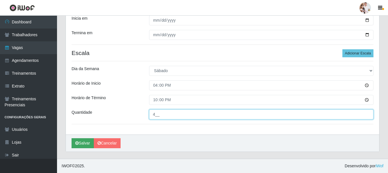
type input "4__"
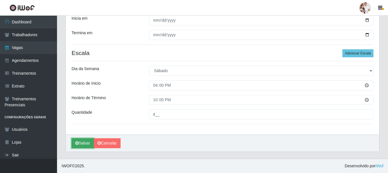
click at [84, 140] on button "Salvar" at bounding box center [83, 143] width 22 height 10
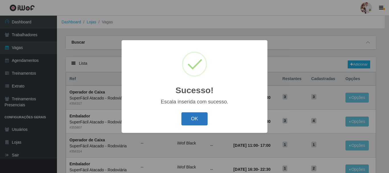
click at [190, 117] on button "OK" at bounding box center [195, 118] width 26 height 13
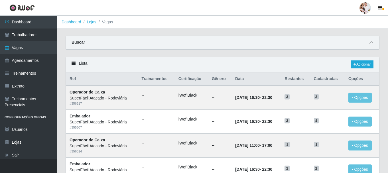
click at [372, 44] on icon at bounding box center [371, 42] width 4 height 4
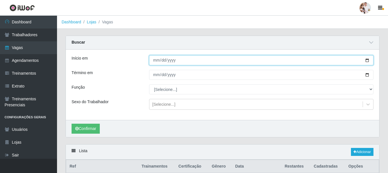
click at [367, 61] on input "[DATE]" at bounding box center [261, 60] width 224 height 10
type input "2025-10-12"
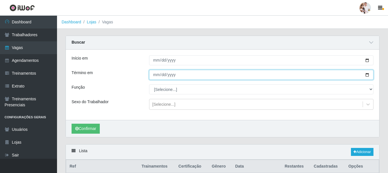
click at [367, 74] on input "[DATE]" at bounding box center [261, 75] width 224 height 10
type input "2025-10-12"
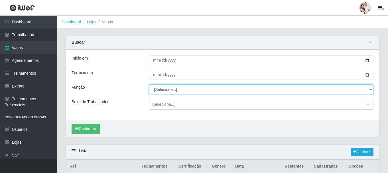
click at [371, 90] on select "[Selecione...] Balconista de Padaria Balconista de Padaria + Balconista de Pada…" at bounding box center [261, 89] width 224 height 10
select select "86"
click at [149, 85] on select "[Selecione...] Balconista de Padaria Balconista de Padaria + Balconista de Pada…" at bounding box center [261, 89] width 224 height 10
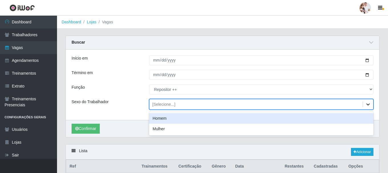
click at [369, 105] on icon at bounding box center [368, 104] width 6 height 6
click at [339, 117] on div "Homem" at bounding box center [261, 118] width 224 height 11
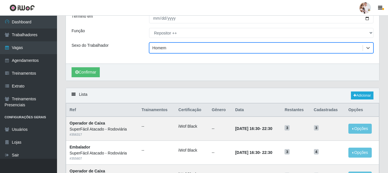
scroll to position [57, 0]
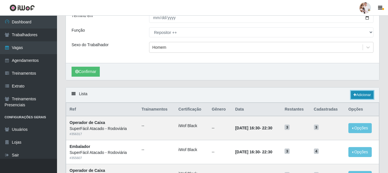
click at [355, 95] on link "Adicionar" at bounding box center [362, 95] width 23 height 8
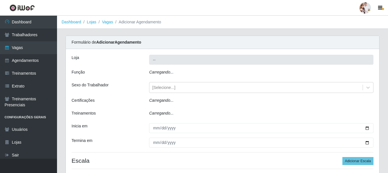
type input "SuperFácil Atacado - Rodoviária"
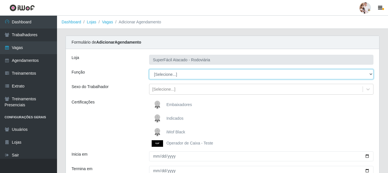
click at [371, 74] on select "[Selecione...] Balconista de Padaria Balconista de Padaria + Balconista de Pada…" at bounding box center [261, 74] width 224 height 10
select select "86"
click at [149, 69] on select "[Selecione...] Balconista de Padaria Balconista de Padaria + Balconista de Pada…" at bounding box center [261, 74] width 224 height 10
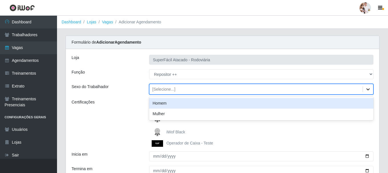
click at [368, 91] on icon at bounding box center [368, 89] width 6 height 6
click at [335, 101] on div "Homem" at bounding box center [261, 103] width 224 height 11
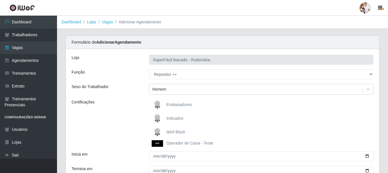
click at [155, 129] on img at bounding box center [159, 132] width 14 height 11
click at [0, 0] on input "iWof Black" at bounding box center [0, 0] width 0 height 0
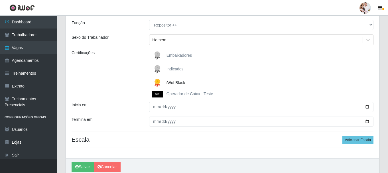
scroll to position [57, 0]
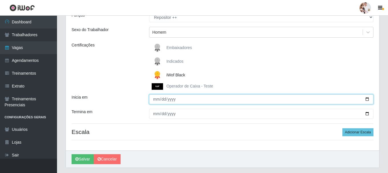
click at [368, 100] on input "Inicia em" at bounding box center [261, 99] width 224 height 10
type input "2025-10-12"
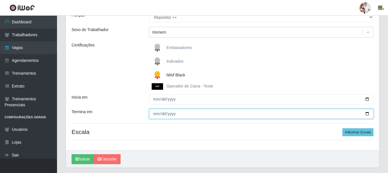
click at [366, 114] on input "Termina em" at bounding box center [261, 114] width 224 height 10
type input "2025-10-12"
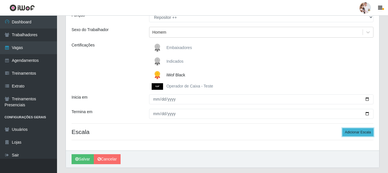
click at [365, 131] on button "Adicionar Escala" at bounding box center [357, 132] width 31 height 8
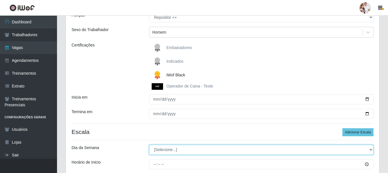
click at [370, 149] on select "[Selecione...] Segunda Terça Quarta Quinta Sexta Sábado Domingo" at bounding box center [261, 150] width 224 height 10
select select "0"
click at [149, 145] on select "[Selecione...] Segunda Terça Quarta Quinta Sexta Sábado Domingo" at bounding box center [261, 150] width 224 height 10
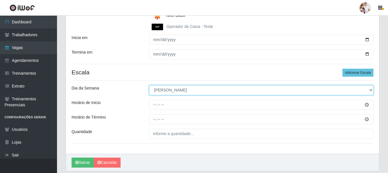
scroll to position [136, 0]
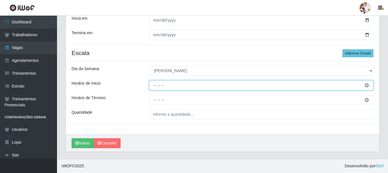
click at [152, 86] on input "Horário de Inicio" at bounding box center [261, 85] width 224 height 10
type input "08:00"
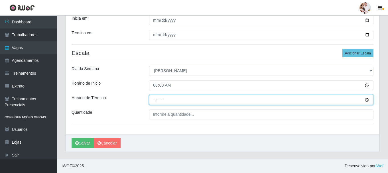
click at [153, 99] on input "Horário de Término" at bounding box center [261, 100] width 224 height 10
type input "14:00"
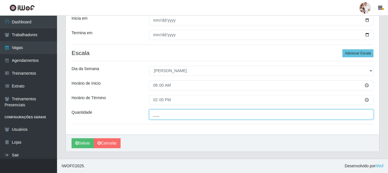
click at [154, 111] on input "___" at bounding box center [261, 114] width 224 height 10
type input "2__"
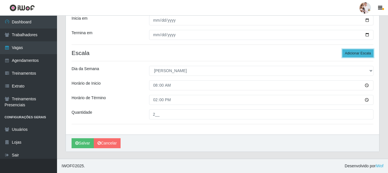
click at [367, 55] on button "Adicionar Escala" at bounding box center [357, 53] width 31 height 8
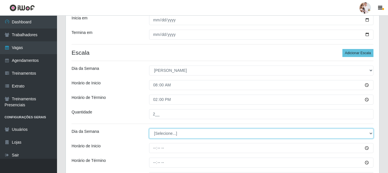
click at [371, 134] on select "[Selecione...] Segunda Terça Quarta Quinta Sexta Sábado Domingo" at bounding box center [261, 134] width 224 height 10
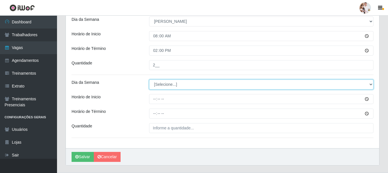
scroll to position [193, 0]
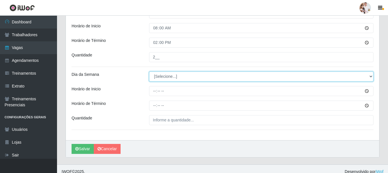
click at [371, 77] on select "[Selecione...] Segunda Terça Quarta Quinta Sexta Sábado Domingo" at bounding box center [261, 77] width 224 height 10
select select "0"
click at [149, 72] on select "[Selecione...] Segunda Terça Quarta Quinta Sexta Sábado Domingo" at bounding box center [261, 77] width 224 height 10
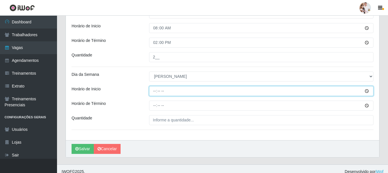
click at [153, 91] on input "Horário de Inicio" at bounding box center [261, 91] width 224 height 10
type input "14:00"
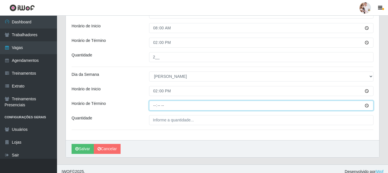
click at [152, 105] on input "Horário de Término" at bounding box center [261, 106] width 224 height 10
type input "20:00"
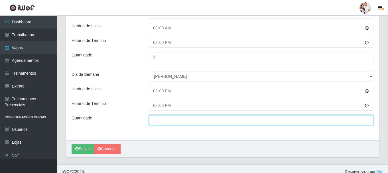
click at [159, 119] on input "___" at bounding box center [261, 120] width 224 height 10
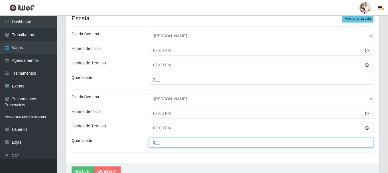
scroll to position [199, 0]
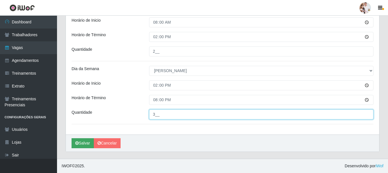
type input "3__"
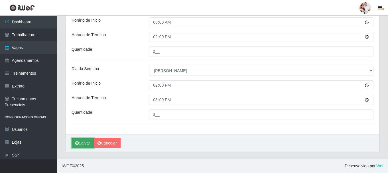
click at [89, 141] on button "Salvar" at bounding box center [83, 143] width 22 height 10
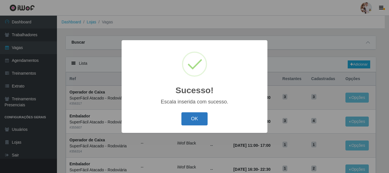
click at [195, 120] on button "OK" at bounding box center [195, 118] width 26 height 13
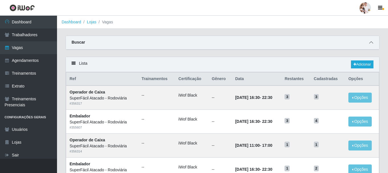
click at [370, 43] on icon at bounding box center [371, 42] width 4 height 4
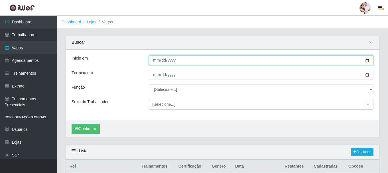
click at [368, 61] on input "[DATE]" at bounding box center [261, 60] width 224 height 10
type input "2025-10-13"
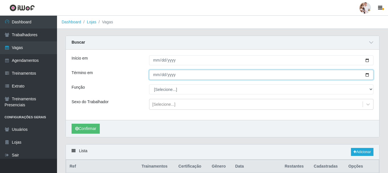
click at [366, 75] on input "[DATE]" at bounding box center [261, 75] width 224 height 10
type input "2025-10-13"
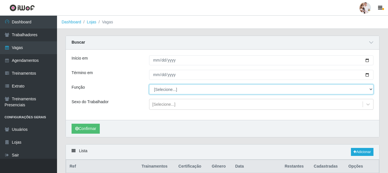
click at [372, 89] on select "[Selecione...] Balconista de Padaria Balconista de Padaria + Balconista de Pada…" at bounding box center [261, 89] width 224 height 10
select select "24"
click at [149, 85] on select "[Selecione...] Balconista de Padaria Balconista de Padaria + Balconista de Pada…" at bounding box center [261, 89] width 224 height 10
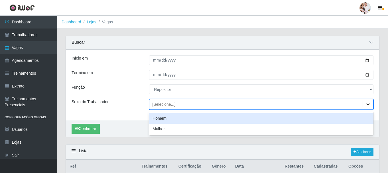
click at [370, 106] on icon at bounding box center [368, 104] width 6 height 6
click at [295, 120] on div "Homem" at bounding box center [261, 118] width 224 height 11
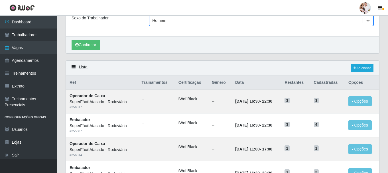
scroll to position [85, 0]
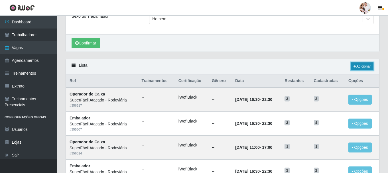
click at [362, 66] on link "Adicionar" at bounding box center [362, 66] width 23 height 8
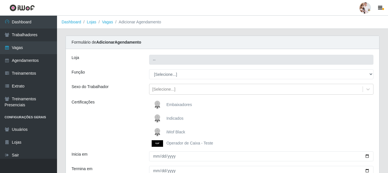
type input "SuperFácil Atacado - Rodoviária"
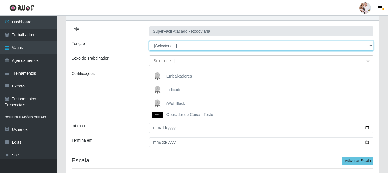
click at [372, 47] on select "[Selecione...] Balconista de Padaria Balconista de Padaria + Balconista de Pada…" at bounding box center [261, 46] width 224 height 10
select select "24"
click at [149, 41] on select "[Selecione...] Balconista de Padaria Balconista de Padaria + Balconista de Pada…" at bounding box center [261, 46] width 224 height 10
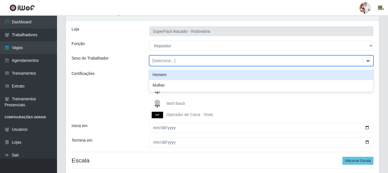
click at [369, 61] on icon at bounding box center [368, 61] width 6 height 6
click at [315, 77] on div "Homem" at bounding box center [261, 75] width 224 height 11
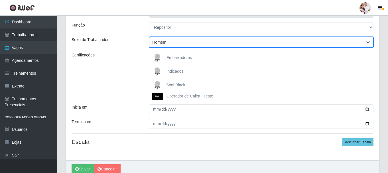
scroll to position [57, 0]
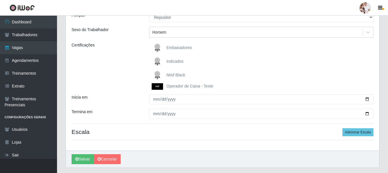
click at [160, 73] on img at bounding box center [159, 75] width 14 height 11
click at [0, 0] on input "iWof Black" at bounding box center [0, 0] width 0 height 0
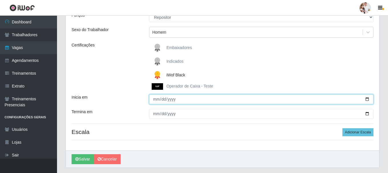
click at [368, 100] on input "Inicia em" at bounding box center [261, 99] width 224 height 10
type input "2025-10-13"
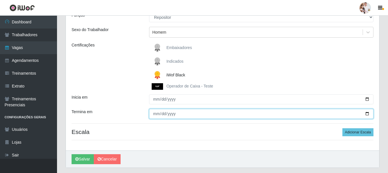
click at [367, 112] on input "Termina em" at bounding box center [261, 114] width 224 height 10
type input "2025-10-13"
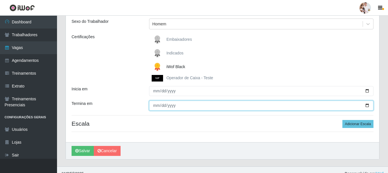
scroll to position [73, 0]
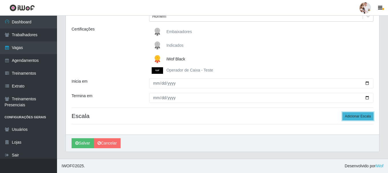
click at [362, 116] on button "Adicionar Escala" at bounding box center [357, 116] width 31 height 8
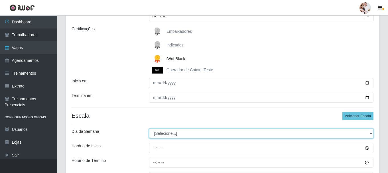
click at [370, 134] on select "[Selecione...] Segunda Terça Quarta Quinta Sexta Sábado Domingo" at bounding box center [261, 134] width 224 height 10
select select "1"
click at [149, 129] on select "[Selecione...] Segunda Terça Quarta Quinta Sexta Sábado Domingo" at bounding box center [261, 134] width 224 height 10
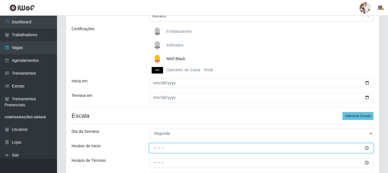
click at [157, 149] on input "Horário de Inicio" at bounding box center [261, 148] width 224 height 10
type input "14:00"
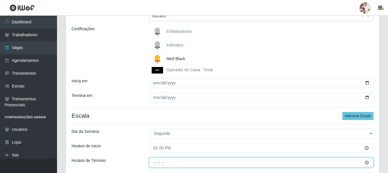
click at [152, 165] on input "Horário de Término" at bounding box center [261, 163] width 224 height 10
type input "20:00"
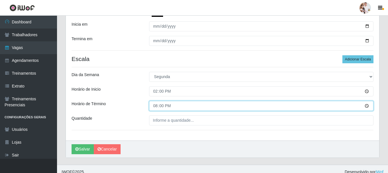
scroll to position [130, 0]
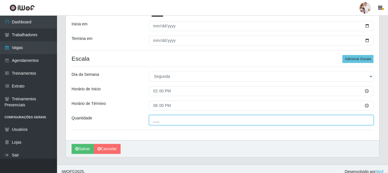
click at [153, 123] on input "___" at bounding box center [261, 120] width 224 height 10
type input "2__"
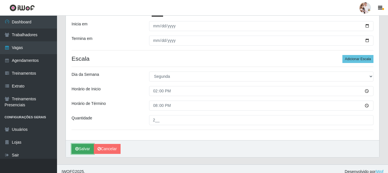
click at [83, 148] on button "Salvar" at bounding box center [83, 149] width 22 height 10
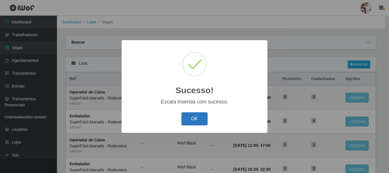
click at [201, 121] on button "OK" at bounding box center [195, 118] width 26 height 13
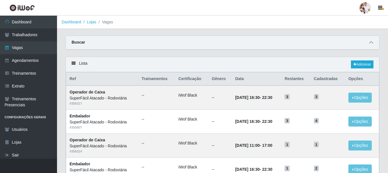
click at [371, 43] on icon at bounding box center [371, 42] width 4 height 4
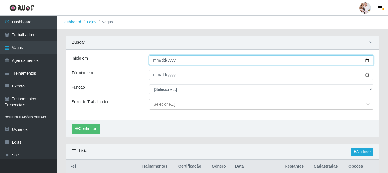
click at [367, 60] on input "[DATE]" at bounding box center [261, 60] width 224 height 10
type input "2025-10-17"
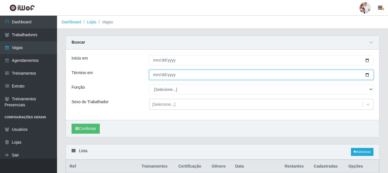
click at [366, 76] on input "[DATE]" at bounding box center [261, 75] width 224 height 10
type input "2025-10-24"
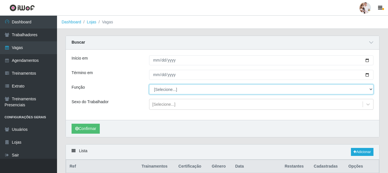
click at [372, 90] on select "[Selecione...] Balconista de Padaria Balconista de Padaria + Balconista de Pada…" at bounding box center [261, 89] width 224 height 10
select select "24"
click at [149, 85] on select "[Selecione...] Balconista de Padaria Balconista de Padaria + Balconista de Pada…" at bounding box center [261, 89] width 224 height 10
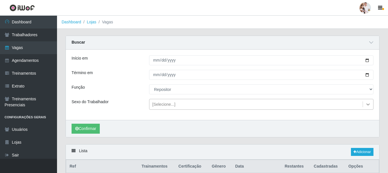
click at [367, 103] on icon at bounding box center [368, 104] width 6 height 6
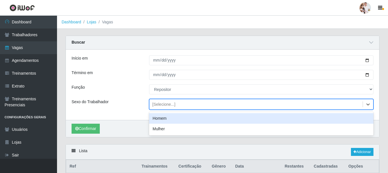
click at [242, 120] on div "Homem" at bounding box center [261, 118] width 224 height 11
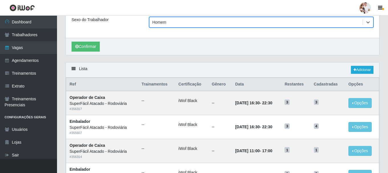
scroll to position [85, 0]
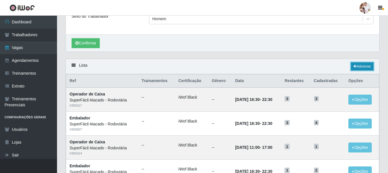
click at [356, 66] on link "Adicionar" at bounding box center [362, 66] width 23 height 8
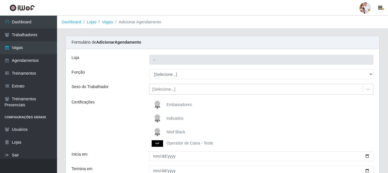
type input "SuperFácil Atacado - Rodoviária"
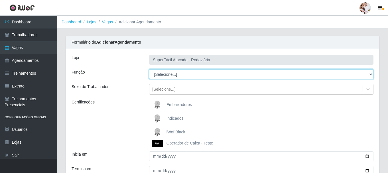
click at [372, 73] on select "[Selecione...] Balconista de Padaria Balconista de Padaria + Balconista de Pada…" at bounding box center [261, 74] width 224 height 10
select select "24"
click at [149, 69] on select "[Selecione...] Balconista de Padaria Balconista de Padaria + Balconista de Pada…" at bounding box center [261, 74] width 224 height 10
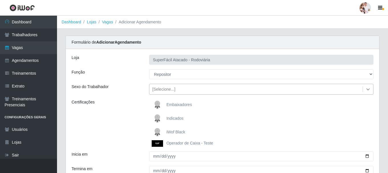
click at [366, 88] on icon at bounding box center [368, 89] width 6 height 6
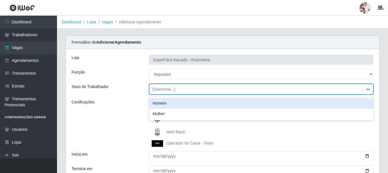
click at [273, 105] on div "Homem" at bounding box center [261, 103] width 224 height 11
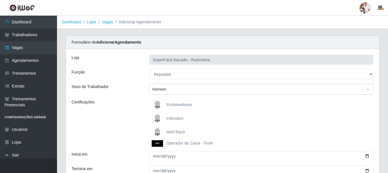
click at [158, 133] on img at bounding box center [159, 132] width 14 height 11
click at [0, 0] on input "iWof Black" at bounding box center [0, 0] width 0 height 0
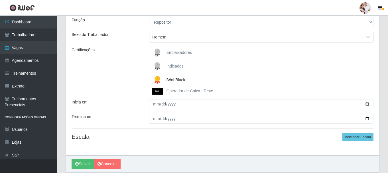
scroll to position [57, 0]
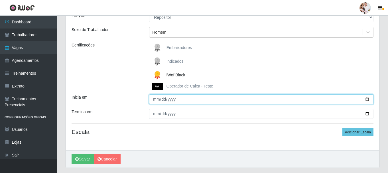
click at [368, 99] on input "Inicia em" at bounding box center [261, 99] width 224 height 10
type input "2025-10-17"
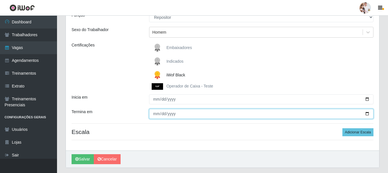
click at [368, 116] on input "Termina em" at bounding box center [261, 114] width 224 height 10
type input "2025-10-24"
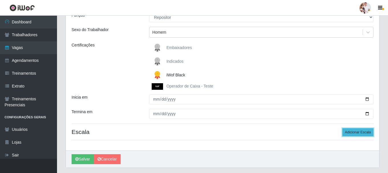
click at [360, 131] on button "Adicionar Escala" at bounding box center [357, 132] width 31 height 8
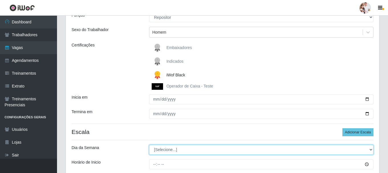
click at [371, 150] on select "[Selecione...] Segunda Terça Quarta Quinta Sexta Sábado Domingo" at bounding box center [261, 150] width 224 height 10
select select "5"
click at [149, 145] on select "[Selecione...] Segunda Terça Quarta Quinta Sexta Sábado Domingo" at bounding box center [261, 150] width 224 height 10
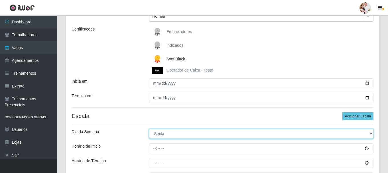
scroll to position [85, 0]
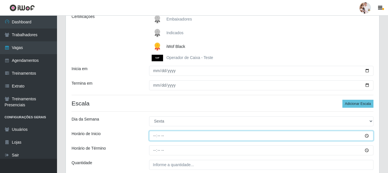
click at [156, 134] on input "Horário de Inicio" at bounding box center [261, 136] width 224 height 10
type input "16:00"
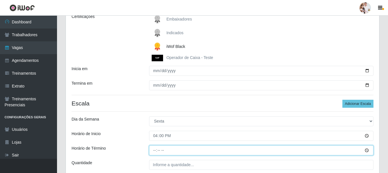
click at [154, 151] on input "Horário de Término" at bounding box center [261, 150] width 224 height 10
type input "22:00"
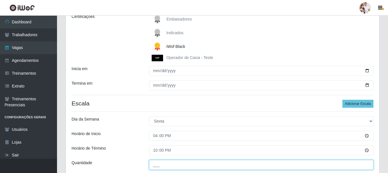
click at [157, 164] on input "___" at bounding box center [261, 165] width 224 height 10
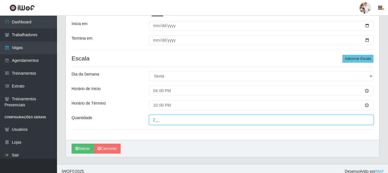
scroll to position [136, 0]
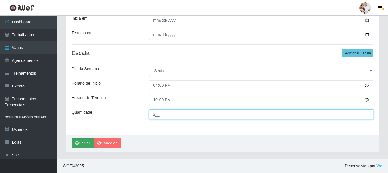
type input "2__"
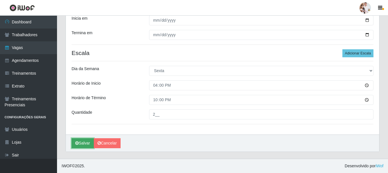
click at [82, 142] on button "Salvar" at bounding box center [83, 143] width 22 height 10
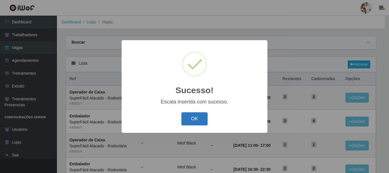
click at [200, 120] on button "OK" at bounding box center [195, 118] width 26 height 13
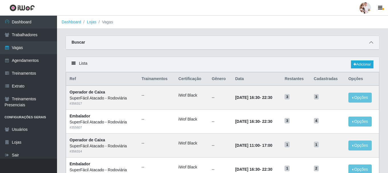
click at [371, 42] on icon at bounding box center [371, 42] width 4 height 4
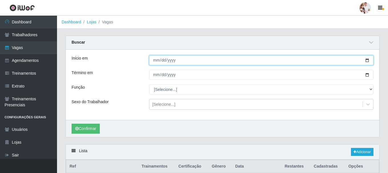
click at [367, 61] on input "[DATE]" at bounding box center [261, 60] width 224 height 10
type input "2025-10-19"
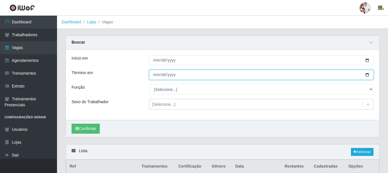
click at [368, 75] on input "[DATE]" at bounding box center [261, 75] width 224 height 10
type input "2025-10-26"
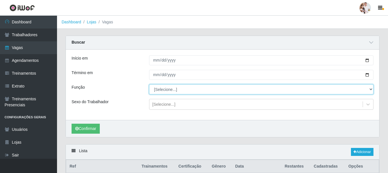
click at [372, 89] on select "[Selecione...] Balconista de Padaria Balconista de Padaria + Balconista de Pada…" at bounding box center [261, 89] width 224 height 10
select select "72"
click at [149, 85] on select "[Selecione...] Balconista de Padaria Balconista de Padaria + Balconista de Pada…" at bounding box center [261, 89] width 224 height 10
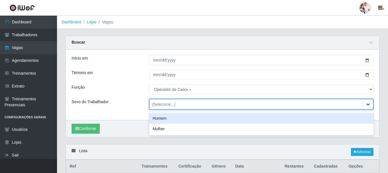
click at [366, 104] on icon at bounding box center [367, 104] width 3 height 2
click at [317, 120] on div "Homem" at bounding box center [261, 118] width 224 height 11
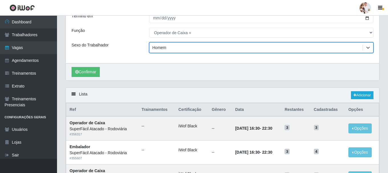
scroll to position [57, 0]
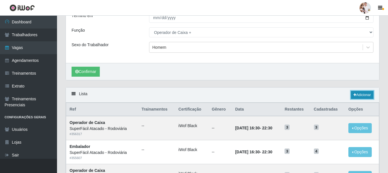
click at [359, 96] on link "Adicionar" at bounding box center [362, 95] width 23 height 8
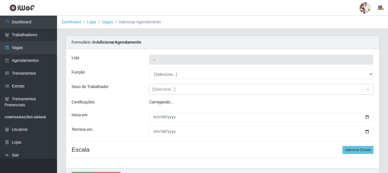
type input "SuperFácil Atacado - Rodoviária"
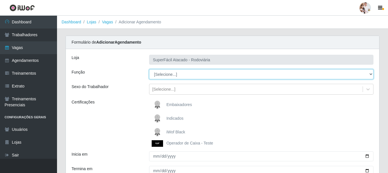
click at [372, 74] on select "[Selecione...] Balconista de Padaria Balconista de Padaria + Balconista de Pada…" at bounding box center [261, 74] width 224 height 10
select select "82"
click at [149, 69] on select "[Selecione...] Balconista de Padaria Balconista de Padaria + Balconista de Pada…" at bounding box center [261, 74] width 224 height 10
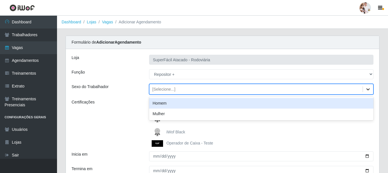
click at [368, 90] on icon at bounding box center [367, 89] width 3 height 2
click at [301, 101] on div "Homem" at bounding box center [261, 103] width 224 height 11
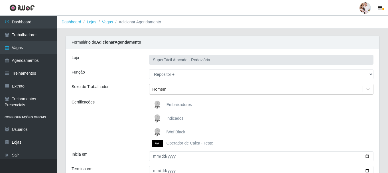
click at [158, 130] on img at bounding box center [159, 132] width 14 height 11
click at [0, 0] on input "iWof Black" at bounding box center [0, 0] width 0 height 0
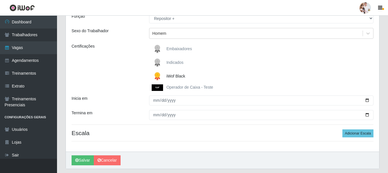
scroll to position [57, 0]
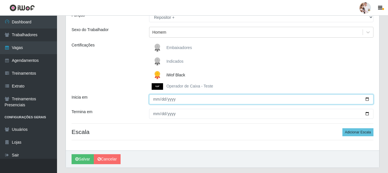
click at [365, 99] on input "Inicia em" at bounding box center [261, 99] width 224 height 10
type input "2025-10-19"
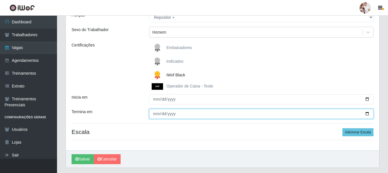
click at [368, 115] on input "Termina em" at bounding box center [261, 114] width 224 height 10
type input "2025-10-26"
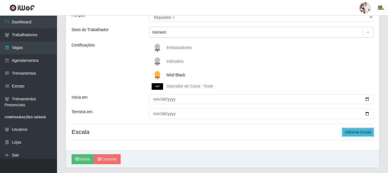
click at [350, 133] on button "Adicionar Escala" at bounding box center [357, 132] width 31 height 8
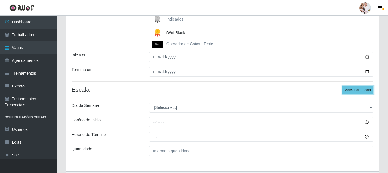
scroll to position [114, 0]
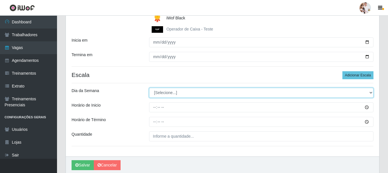
click at [371, 92] on select "[Selecione...] Segunda Terça Quarta Quinta Sexta Sábado Domingo" at bounding box center [261, 93] width 224 height 10
select select "0"
click at [149, 88] on select "[Selecione...] Segunda Terça Quarta Quinta Sexta Sábado Domingo" at bounding box center [261, 93] width 224 height 10
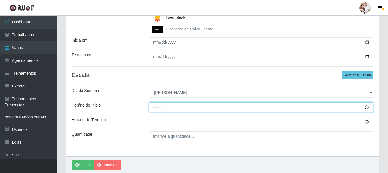
click at [153, 108] on input "Horário de Inicio" at bounding box center [261, 107] width 224 height 10
type input "08:00"
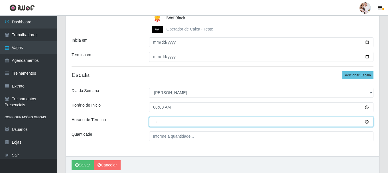
click at [157, 121] on input "Horário de Término" at bounding box center [261, 122] width 224 height 10
type input "14:00"
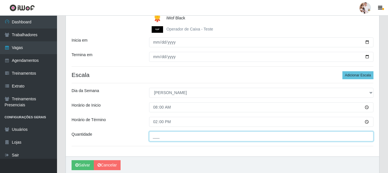
click at [158, 134] on input "___" at bounding box center [261, 136] width 224 height 10
type input "2__"
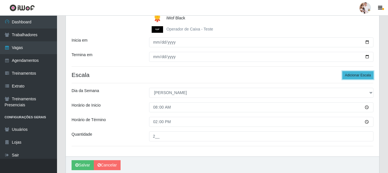
click at [351, 74] on button "Adicionar Escala" at bounding box center [357, 75] width 31 height 8
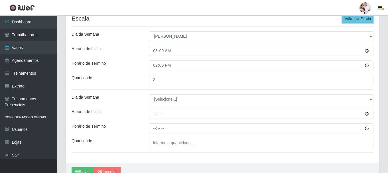
scroll to position [171, 0]
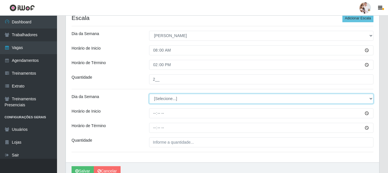
click at [370, 101] on select "[Selecione...] Segunda Terça Quarta Quinta Sexta Sábado Domingo" at bounding box center [261, 99] width 224 height 10
select select "0"
click at [149, 94] on select "[Selecione...] Segunda Terça Quarta Quinta Sexta Sábado Domingo" at bounding box center [261, 99] width 224 height 10
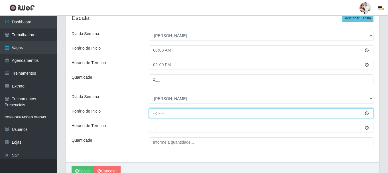
click at [152, 115] on input "Horário de Inicio" at bounding box center [261, 113] width 224 height 10
type input "14:00"
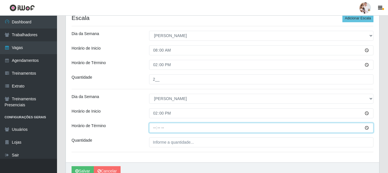
click at [155, 130] on input "Horário de Término" at bounding box center [261, 128] width 224 height 10
type input "20:00"
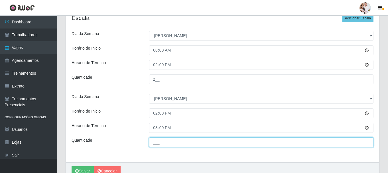
click at [156, 144] on input "___" at bounding box center [261, 142] width 224 height 10
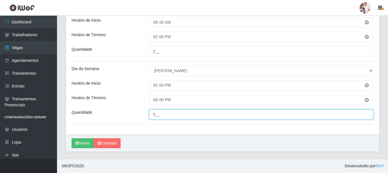
scroll to position [199, 0]
type input "3__"
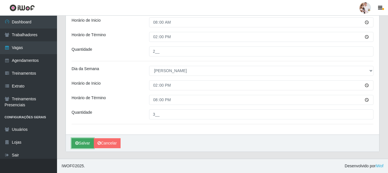
click at [86, 142] on button "Salvar" at bounding box center [83, 143] width 22 height 10
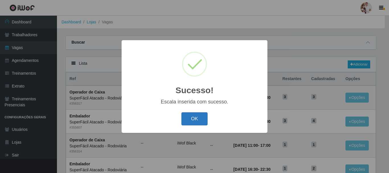
click at [192, 123] on button "OK" at bounding box center [195, 118] width 26 height 13
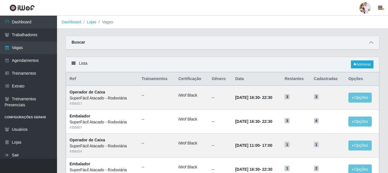
click at [370, 42] on icon at bounding box center [371, 42] width 4 height 4
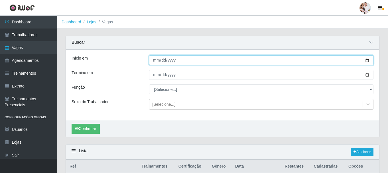
click at [367, 61] on input "[DATE]" at bounding box center [261, 60] width 224 height 10
type input "2025-10-30"
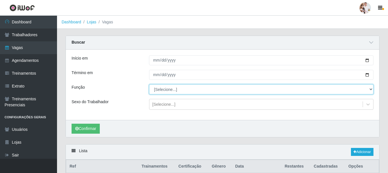
click at [370, 90] on select "[Selecione...] Balconista de Padaria Balconista de Padaria + Balconista de Pada…" at bounding box center [261, 89] width 224 height 10
select select "24"
click at [149, 85] on select "[Selecione...] Balconista de Padaria Balconista de Padaria + Balconista de Pada…" at bounding box center [261, 89] width 224 height 10
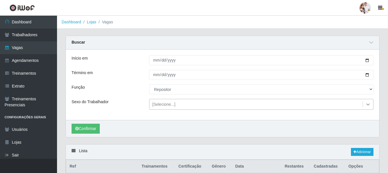
click at [366, 106] on icon at bounding box center [368, 104] width 6 height 6
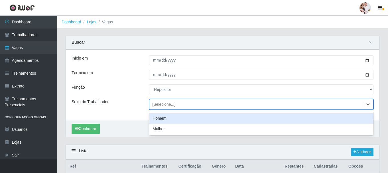
click at [309, 117] on div "Homem" at bounding box center [261, 118] width 224 height 11
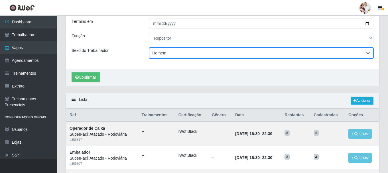
scroll to position [57, 0]
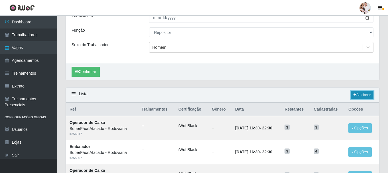
click at [354, 94] on icon at bounding box center [354, 94] width 3 height 3
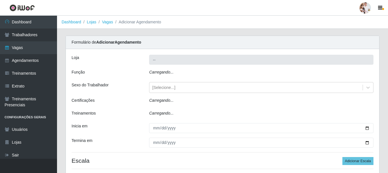
type input "SuperFácil Atacado - Rodoviária"
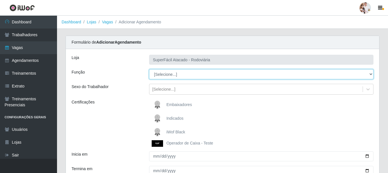
click at [372, 73] on select "[Selecione...] Balconista de Padaria Balconista de Padaria + Balconista de Pada…" at bounding box center [261, 74] width 224 height 10
select select "24"
click at [149, 69] on select "[Selecione...] Balconista de Padaria Balconista de Padaria + Balconista de Pada…" at bounding box center [261, 74] width 224 height 10
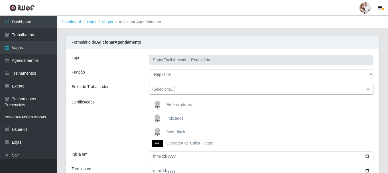
click at [367, 89] on icon at bounding box center [367, 89] width 3 height 2
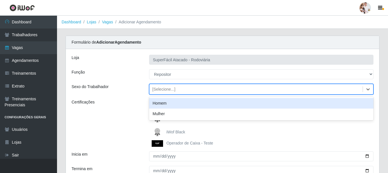
click at [338, 103] on div "Homem" at bounding box center [261, 103] width 224 height 11
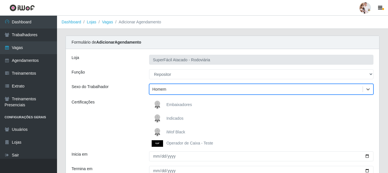
click at [157, 131] on img at bounding box center [159, 132] width 14 height 11
click at [0, 0] on input "iWof Black" at bounding box center [0, 0] width 0 height 0
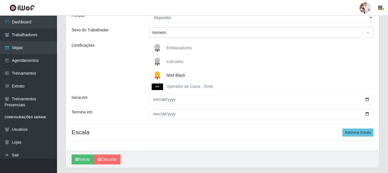
scroll to position [73, 0]
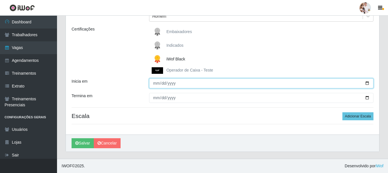
click at [367, 83] on input "Inicia em" at bounding box center [261, 83] width 224 height 10
type input "2025-10-30"
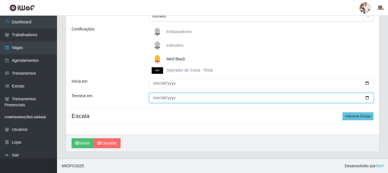
click at [368, 98] on input "Termina em" at bounding box center [261, 98] width 224 height 10
type input "[DATE]"
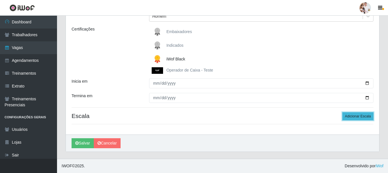
click at [363, 116] on button "Adicionar Escala" at bounding box center [357, 116] width 31 height 8
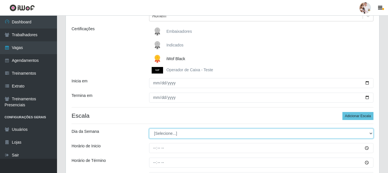
click at [368, 133] on select "[Selecione...] Segunda Terça Quarta Quinta Sexta Sábado Domingo" at bounding box center [261, 134] width 224 height 10
select select "4"
click at [149, 129] on select "[Selecione...] Segunda Terça Quarta Quinta Sexta Sábado Domingo" at bounding box center [261, 134] width 224 height 10
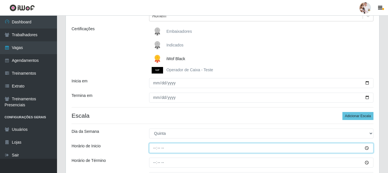
click at [153, 149] on input "Horário de Inicio" at bounding box center [261, 148] width 224 height 10
type input "16:00"
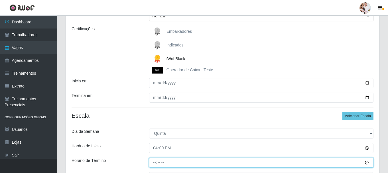
click at [154, 164] on input "Horário de Término" at bounding box center [261, 163] width 224 height 10
type input "22:00"
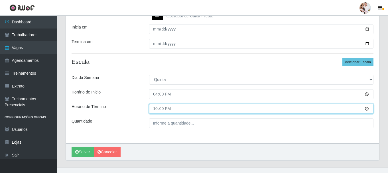
scroll to position [130, 0]
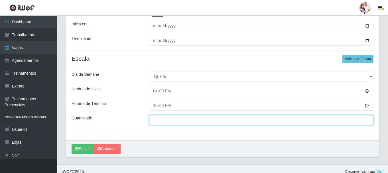
click at [152, 119] on input "___" at bounding box center [261, 120] width 224 height 10
type input "3__"
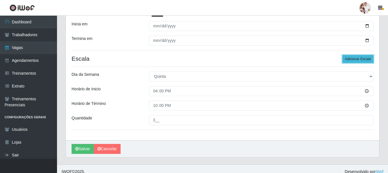
click at [350, 61] on button "Adicionar Escala" at bounding box center [357, 59] width 31 height 8
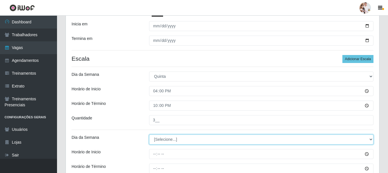
click at [369, 138] on select "[Selecione...] Segunda Terça Quarta Quinta Sexta Sábado Domingo" at bounding box center [261, 139] width 224 height 10
select select "5"
click at [149, 134] on select "[Selecione...] Segunda Terça Quarta Quinta Sexta Sábado Domingo" at bounding box center [261, 139] width 224 height 10
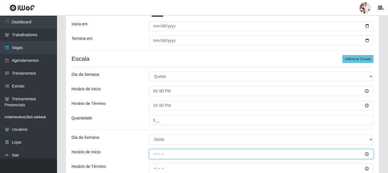
click at [155, 156] on input "Horário de Inicio" at bounding box center [261, 154] width 224 height 10
type input "16:00"
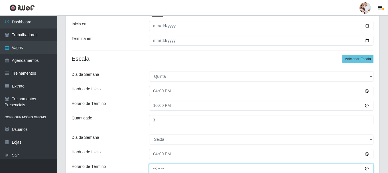
click at [154, 169] on input "Horário de Término" at bounding box center [261, 169] width 224 height 10
type input "22:00"
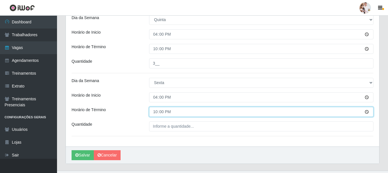
scroll to position [187, 0]
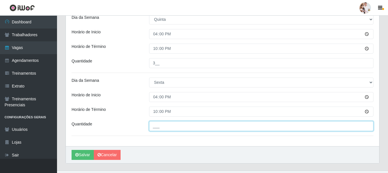
click at [152, 128] on input "___" at bounding box center [261, 126] width 224 height 10
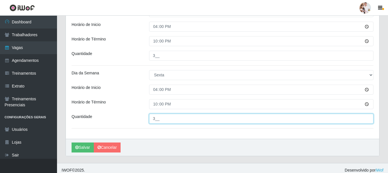
scroll to position [199, 0]
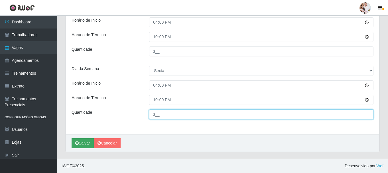
type input "3__"
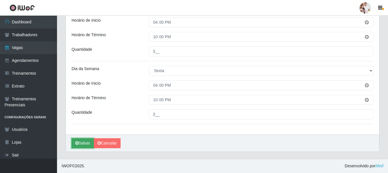
click at [90, 141] on button "Salvar" at bounding box center [83, 143] width 22 height 10
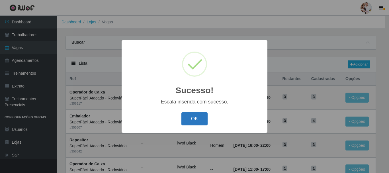
click at [185, 121] on button "OK" at bounding box center [195, 118] width 26 height 13
